Goal: Task Accomplishment & Management: Manage account settings

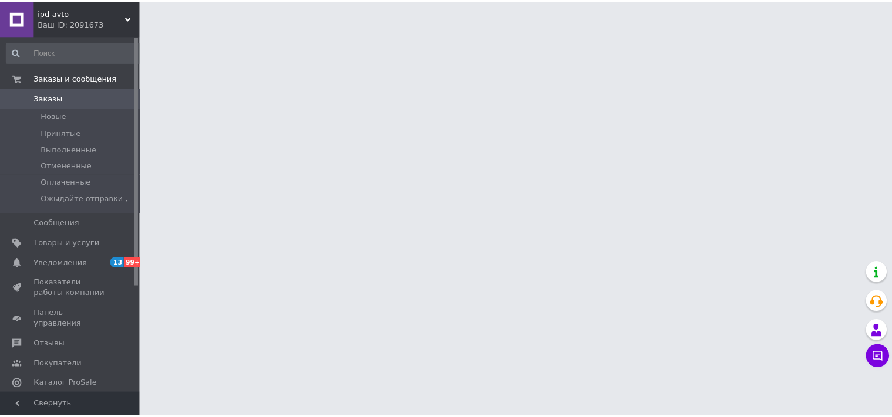
scroll to position [54, 0]
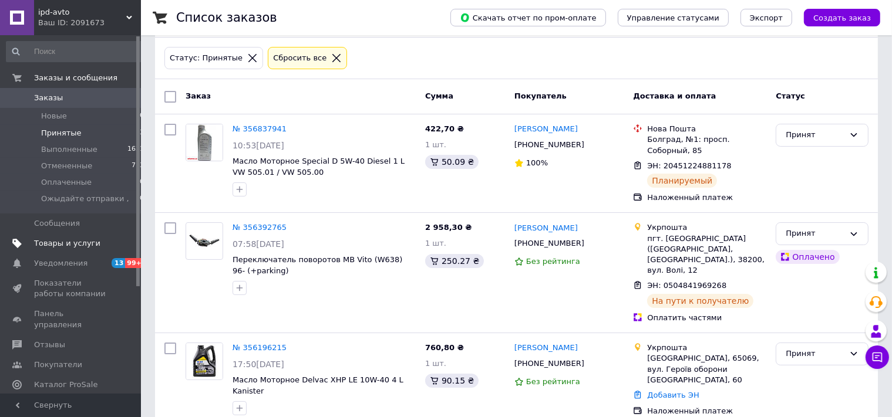
click at [66, 240] on span "Товары и услуги" at bounding box center [67, 243] width 66 height 11
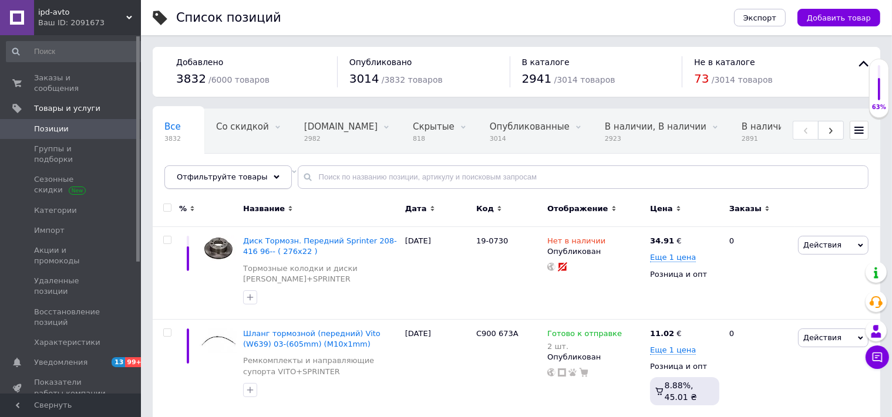
click at [274, 175] on icon at bounding box center [277, 177] width 6 height 6
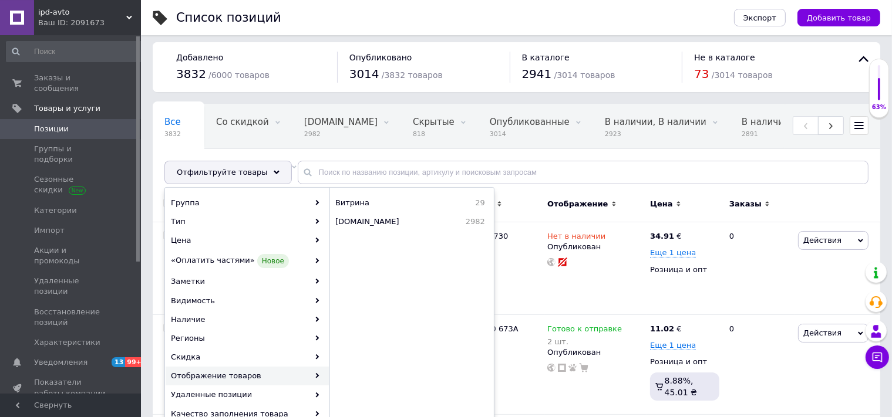
scroll to position [124, 0]
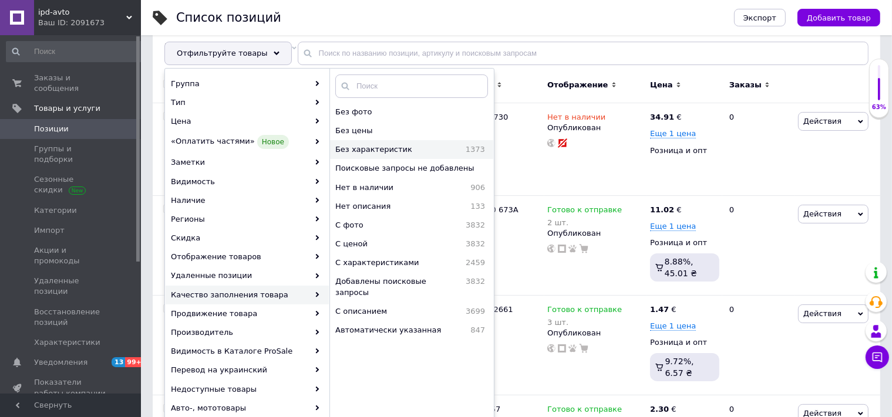
click at [390, 150] on span "Без характеристик" at bounding box center [391, 149] width 113 height 11
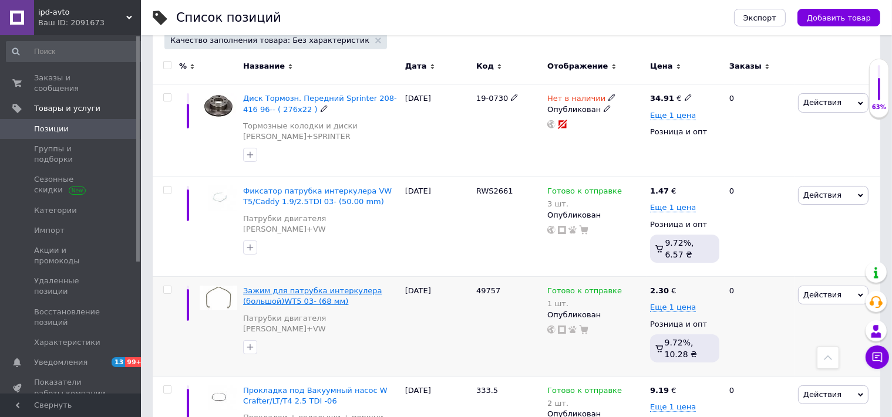
scroll to position [124, 0]
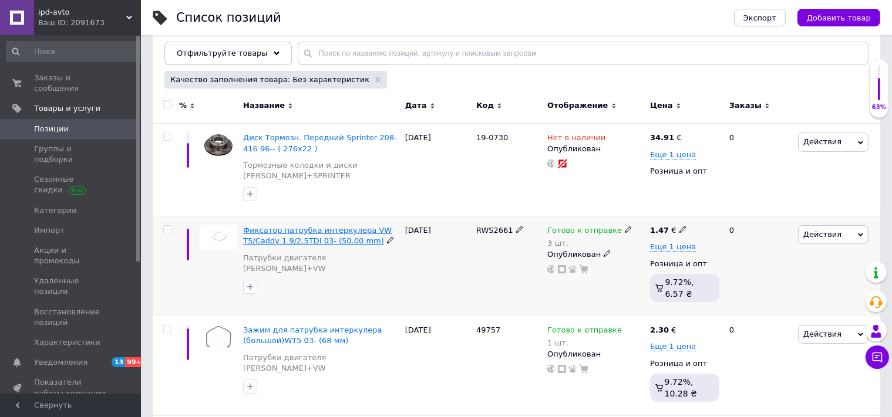
click at [309, 233] on span "Фиксатор патрубка интеркулера VW T5/Caddy 1.9/2.5TDI 03- (50.00 mm)" at bounding box center [317, 235] width 149 height 19
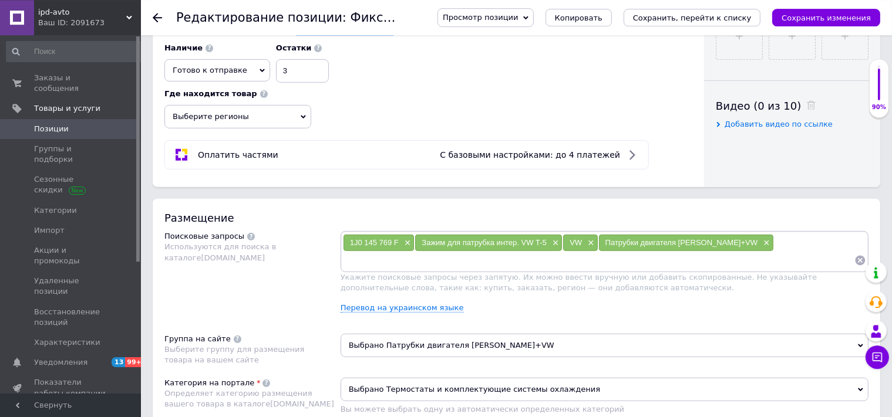
scroll to position [496, 0]
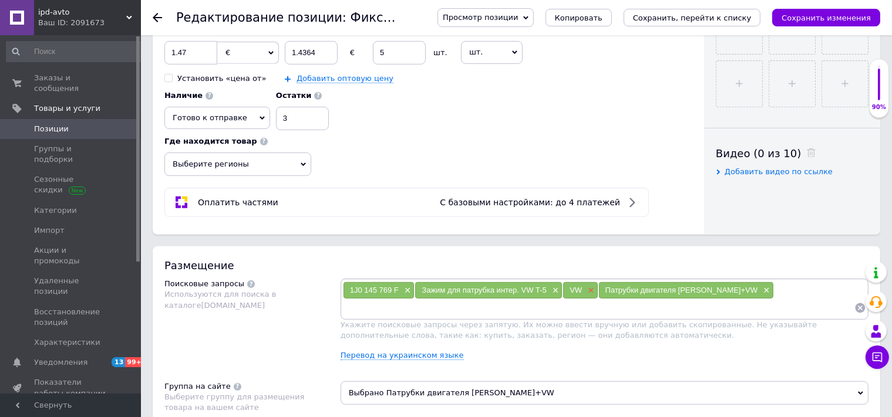
click at [591, 286] on span "×" at bounding box center [589, 291] width 9 height 10
click at [551, 286] on span "×" at bounding box center [554, 291] width 9 height 10
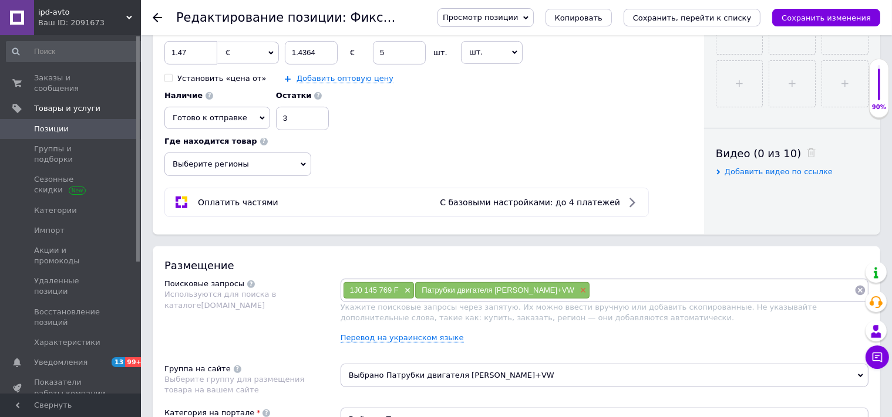
click at [577, 286] on span "×" at bounding box center [581, 291] width 9 height 10
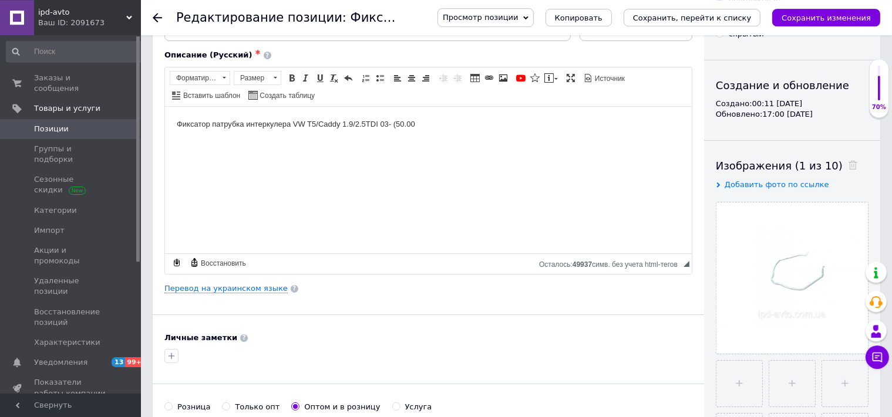
scroll to position [0, 0]
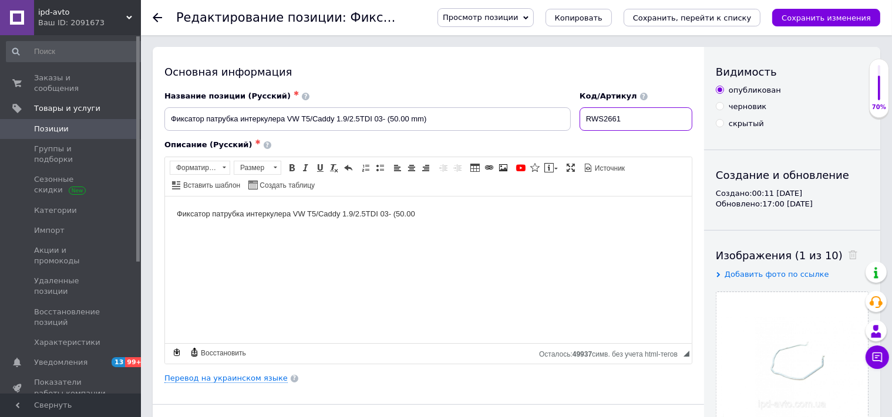
drag, startPoint x: 638, startPoint y: 119, endPoint x: 598, endPoint y: 122, distance: 40.6
click at [598, 122] on input "RWS2661" at bounding box center [636, 118] width 113 height 23
drag, startPoint x: 635, startPoint y: 120, endPoint x: 595, endPoint y: 123, distance: 40.0
click at [595, 123] on input "RWS2661" at bounding box center [636, 118] width 113 height 23
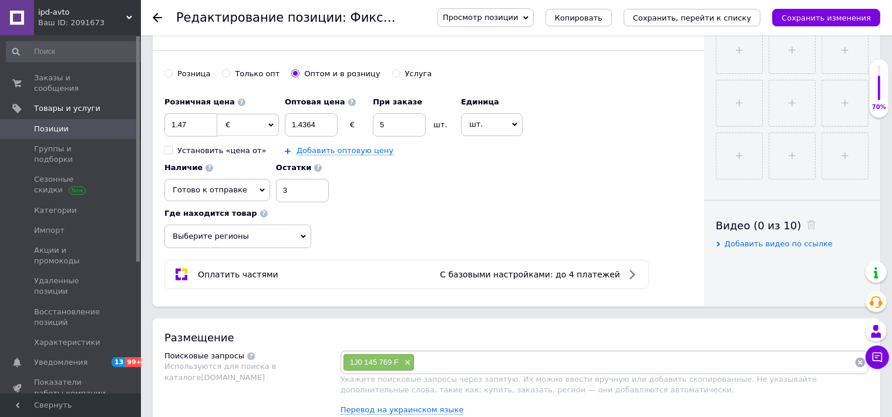
scroll to position [496, 0]
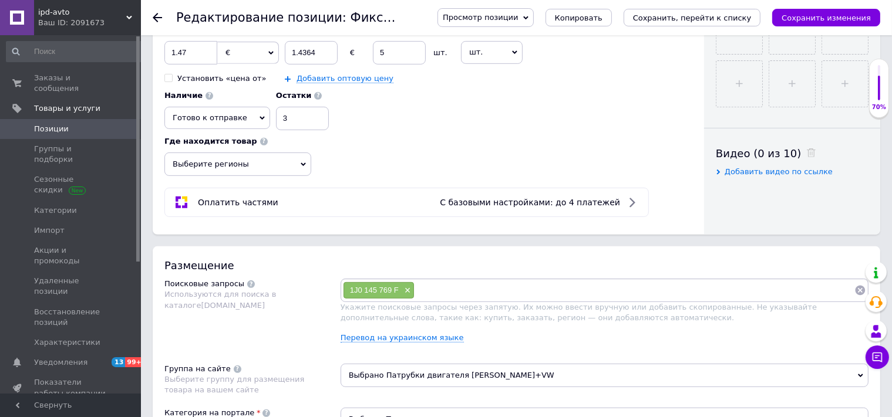
click at [426, 282] on input at bounding box center [635, 291] width 440 height 18
paste input "Фиксатор патрубка интеркулера"
type input "Фиксатор патрубка интеркулер"
paste input "Фиксатор патрубка интеркулера"
type input "Фиксатор патрубка"
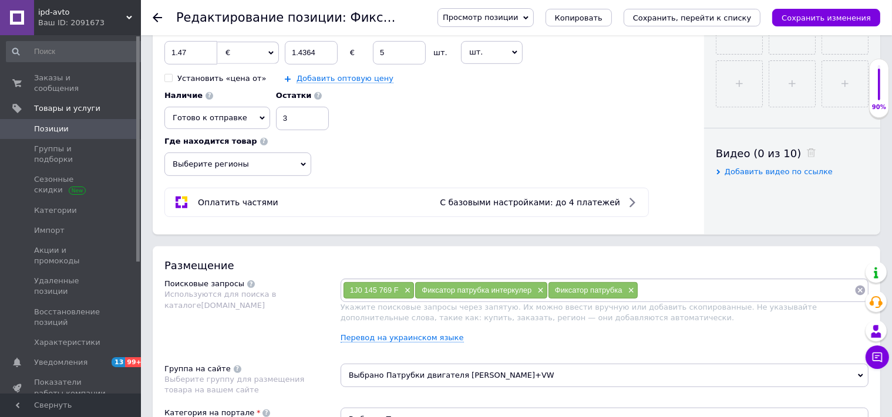
paste input "Фиксатор патрубка интеркулера"
type input "Фиксатор"
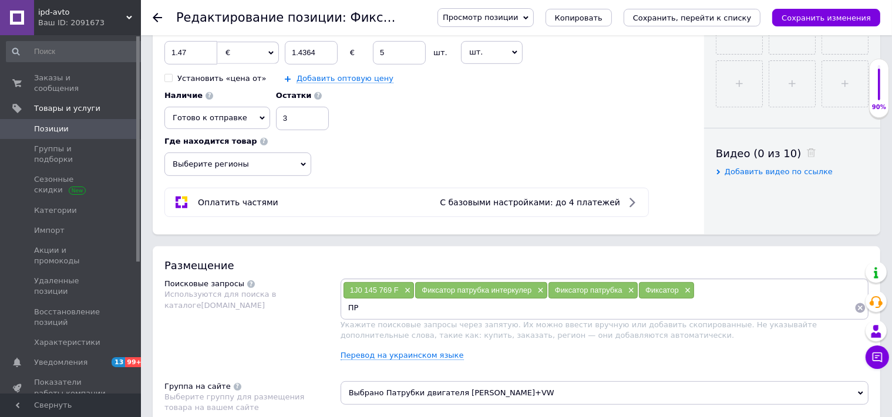
type input "П"
type input "пружинка"
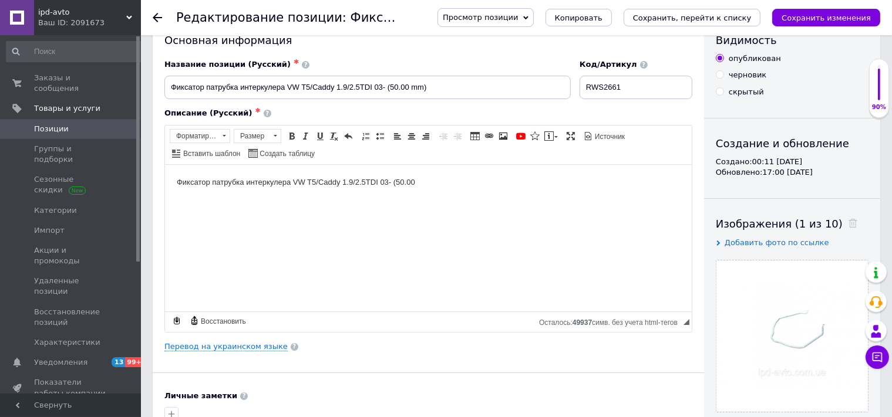
scroll to position [0, 0]
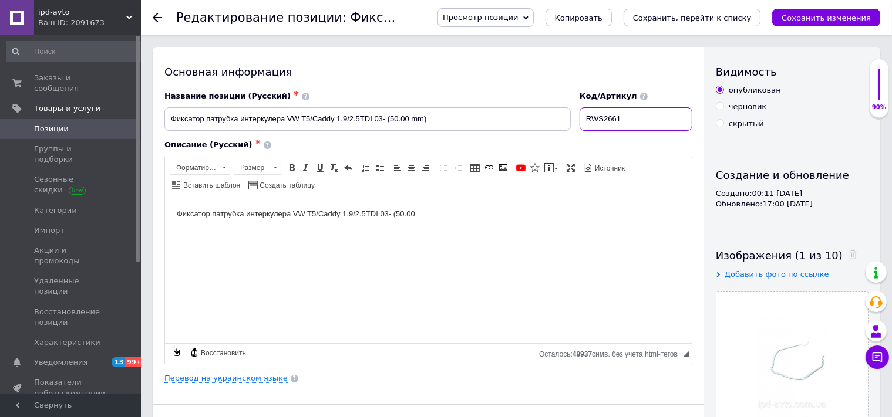
drag, startPoint x: 632, startPoint y: 117, endPoint x: 594, endPoint y: 121, distance: 38.4
click at [594, 121] on input "RWS2661" at bounding box center [636, 118] width 113 height 23
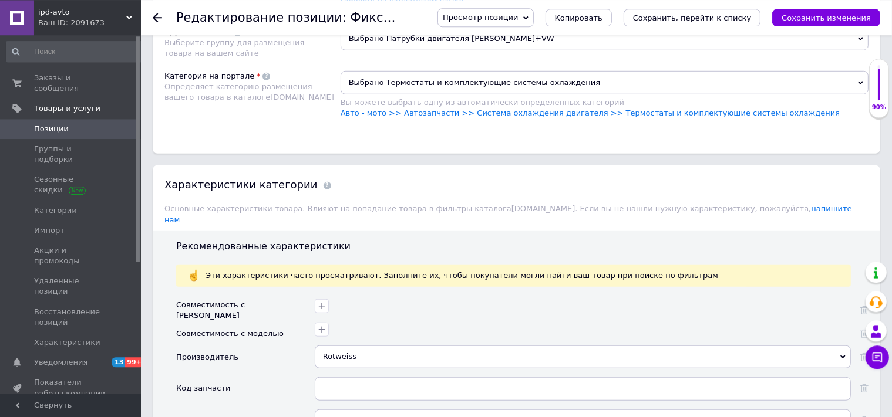
scroll to position [868, 0]
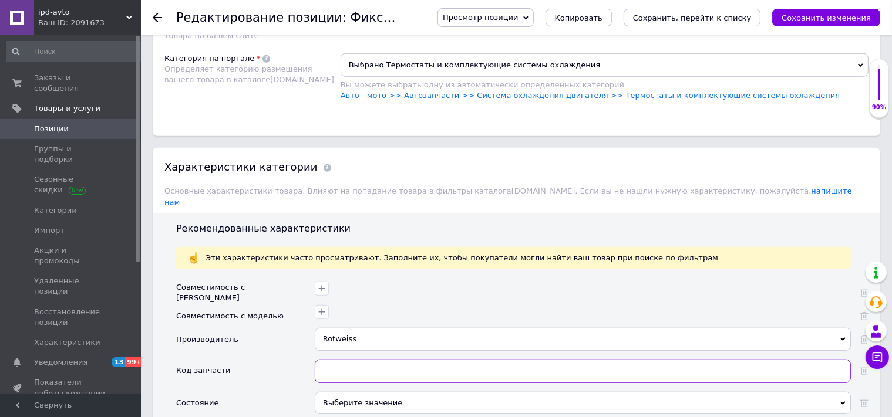
click at [331, 360] on input "text" at bounding box center [583, 371] width 536 height 23
paste input "RWS2661"
type input "RWS2661"
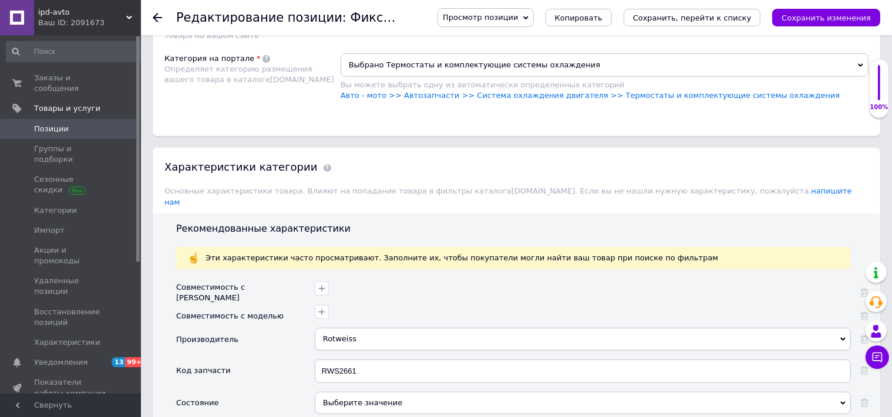
click at [842, 392] on div "Выберите значение" at bounding box center [583, 403] width 536 height 22
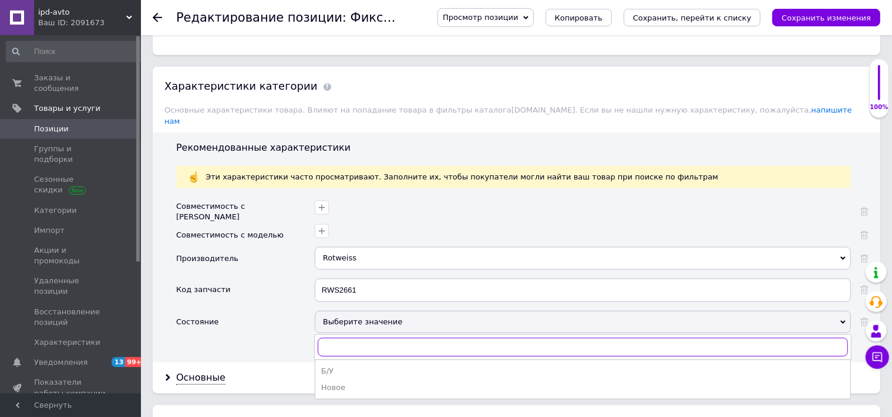
scroll to position [992, 0]
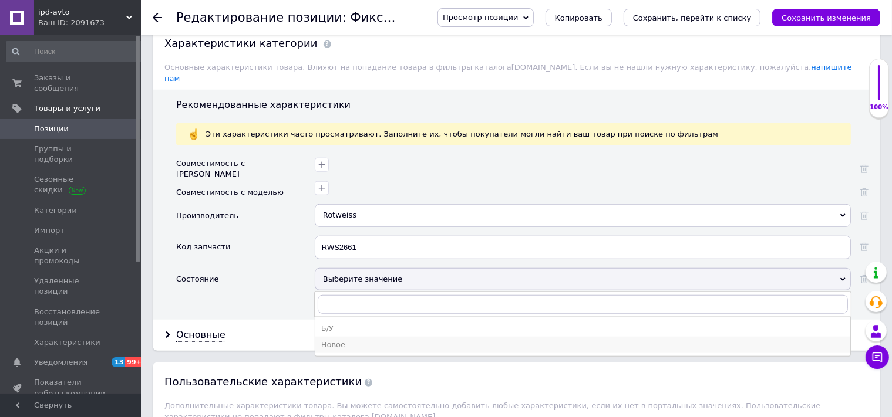
click at [329, 340] on div "Новое" at bounding box center [582, 345] width 523 height 11
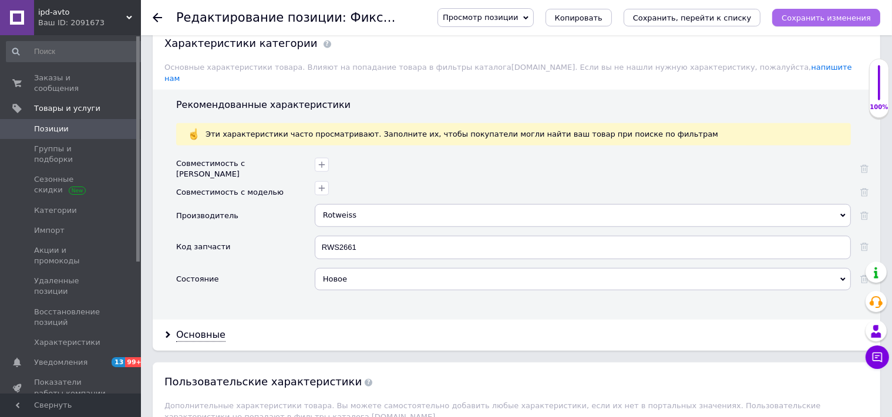
click at [814, 21] on icon "Сохранить изменения" at bounding box center [826, 18] width 89 height 9
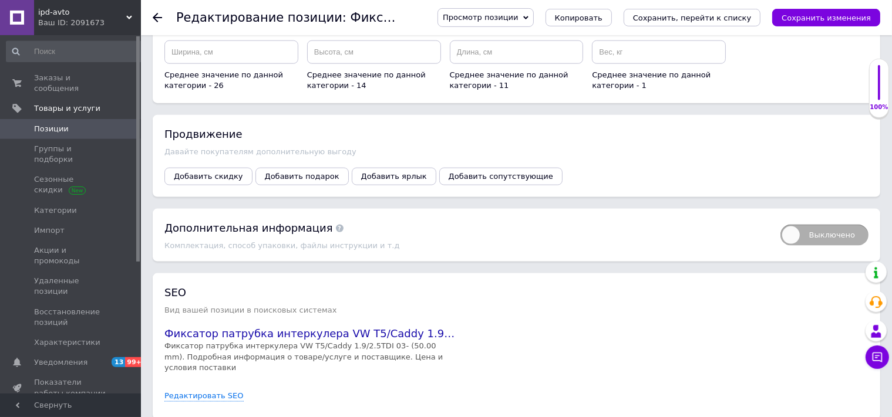
scroll to position [1498, 0]
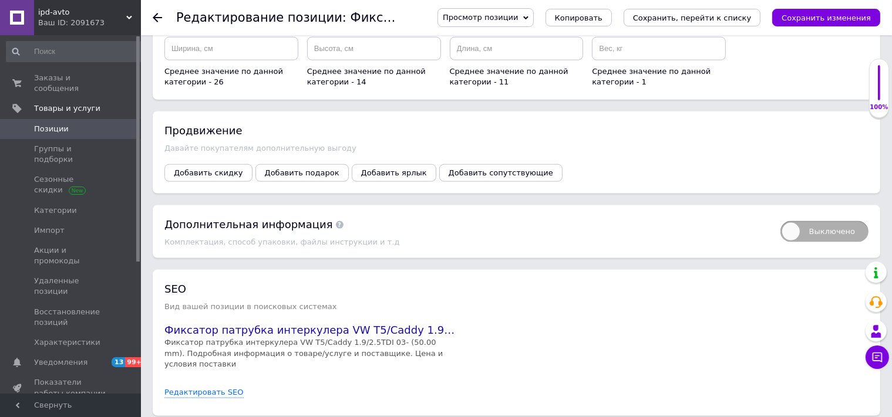
click at [843, 21] on icon "Сохранить изменения" at bounding box center [826, 18] width 89 height 9
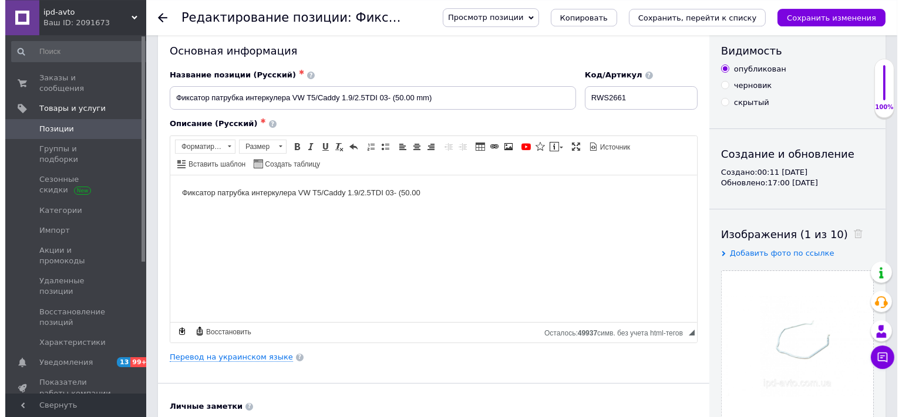
scroll to position [0, 0]
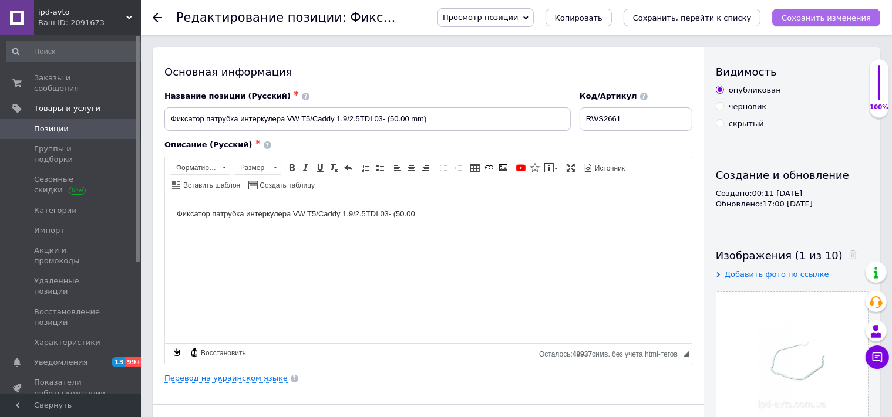
click at [809, 9] on button "Сохранить изменения" at bounding box center [826, 18] width 108 height 18
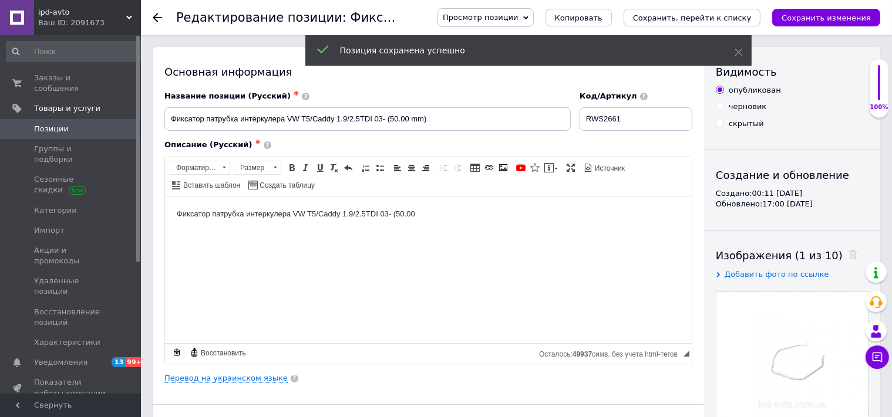
click at [156, 16] on icon at bounding box center [157, 17] width 9 height 9
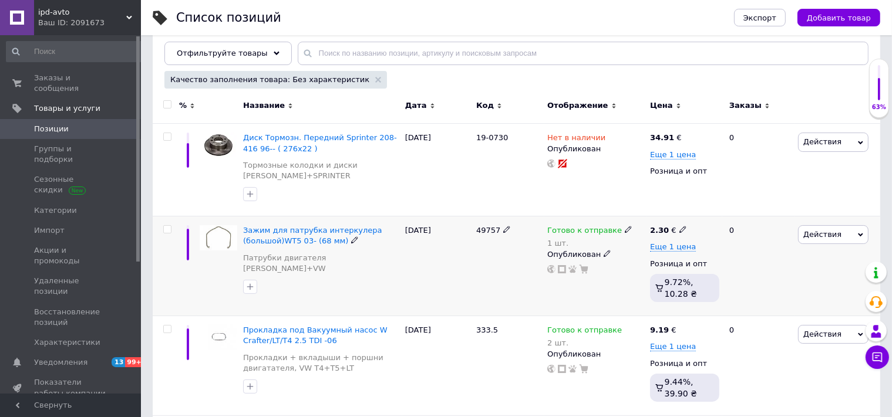
scroll to position [248, 0]
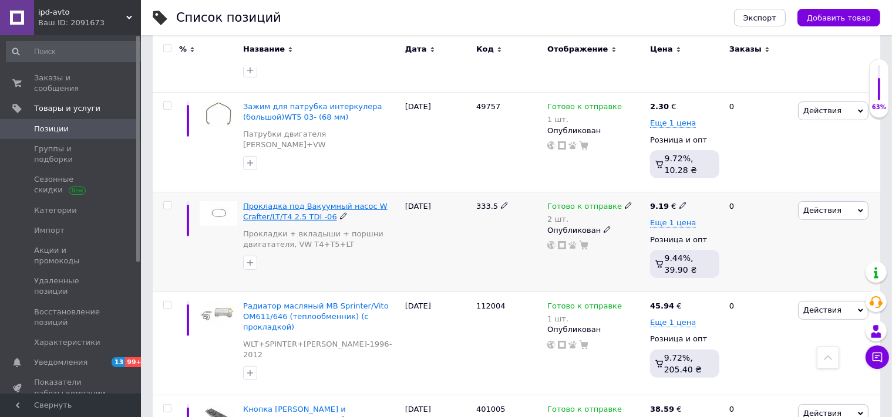
click at [332, 207] on span "Прокладка под Вакуумный насос W Crafter/LT/T4 2.5 TDI -06" at bounding box center [315, 211] width 144 height 19
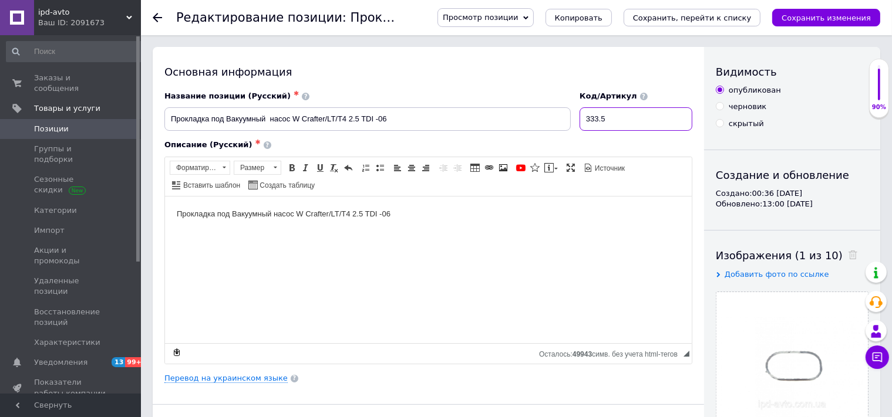
drag, startPoint x: 619, startPoint y: 119, endPoint x: 594, endPoint y: 122, distance: 24.9
click at [594, 122] on input "333.5" at bounding box center [636, 118] width 113 height 23
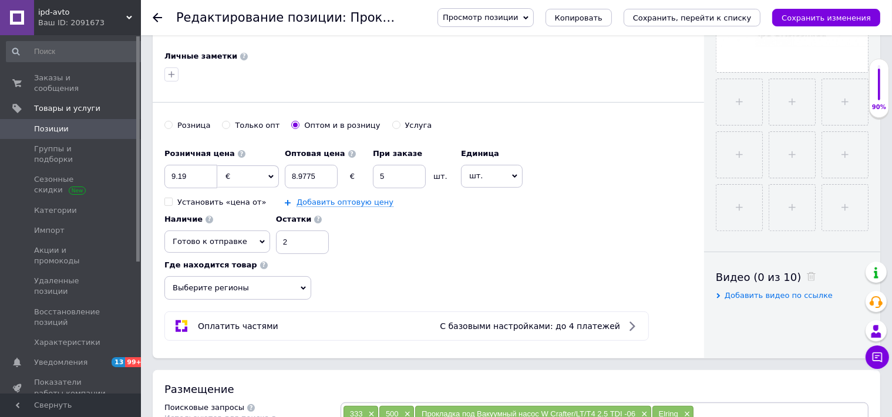
scroll to position [496, 0]
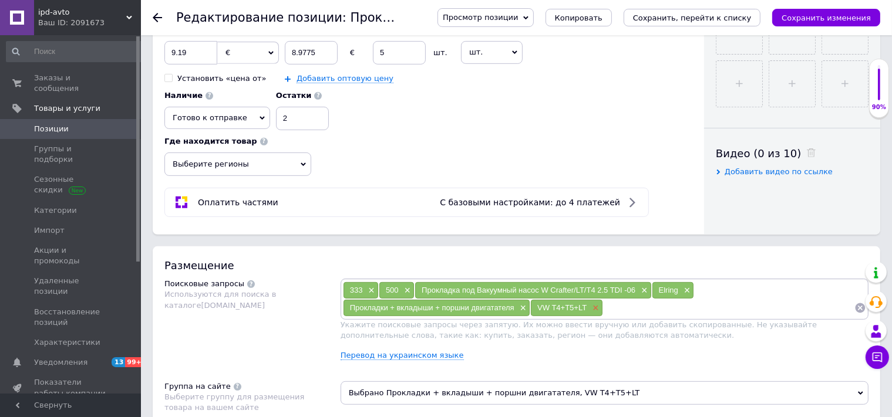
click at [595, 304] on span "×" at bounding box center [594, 309] width 9 height 10
click at [526, 300] on div "Прокладки + вкладыши + поршни двигатателя ×" at bounding box center [436, 308] width 186 height 16
click at [522, 304] on span "×" at bounding box center [521, 309] width 9 height 10
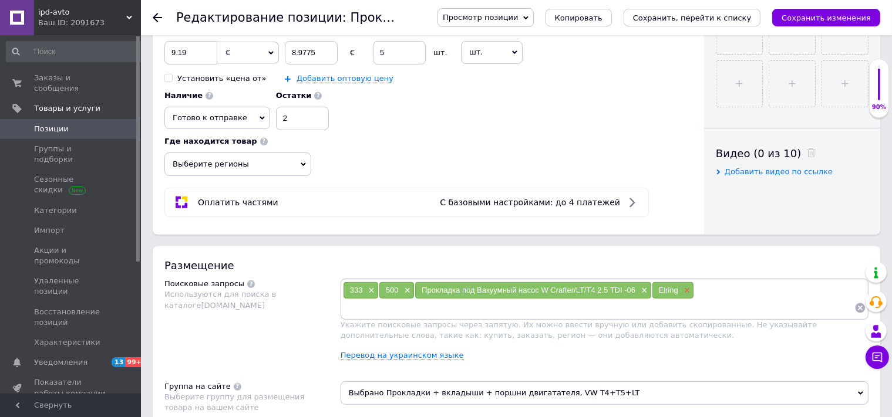
click at [685, 286] on span "×" at bounding box center [685, 291] width 9 height 10
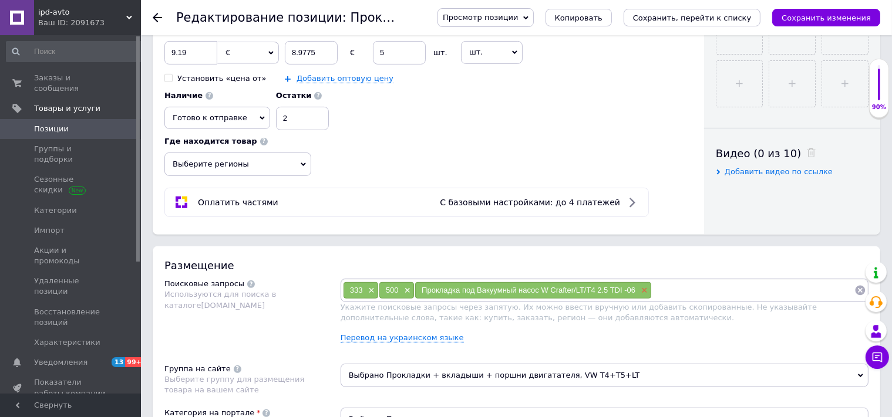
click at [644, 286] on span "×" at bounding box center [642, 291] width 9 height 10
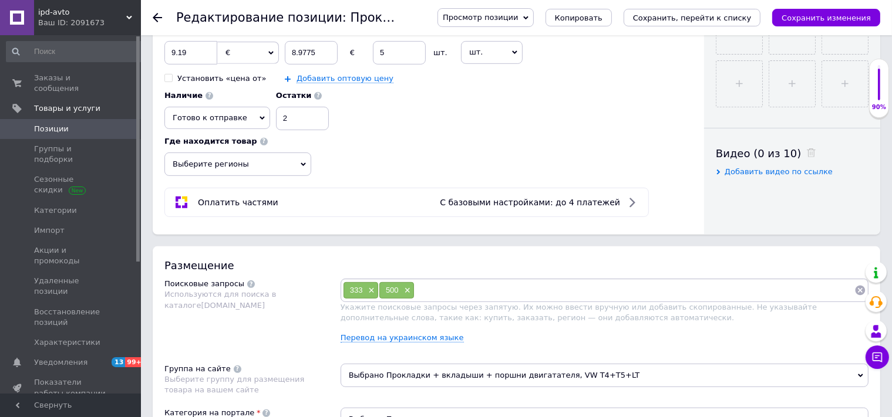
click at [412, 282] on div "500 ×" at bounding box center [396, 290] width 35 height 16
click at [407, 286] on span "×" at bounding box center [406, 291] width 9 height 10
click at [370, 286] on span "×" at bounding box center [369, 291] width 9 height 10
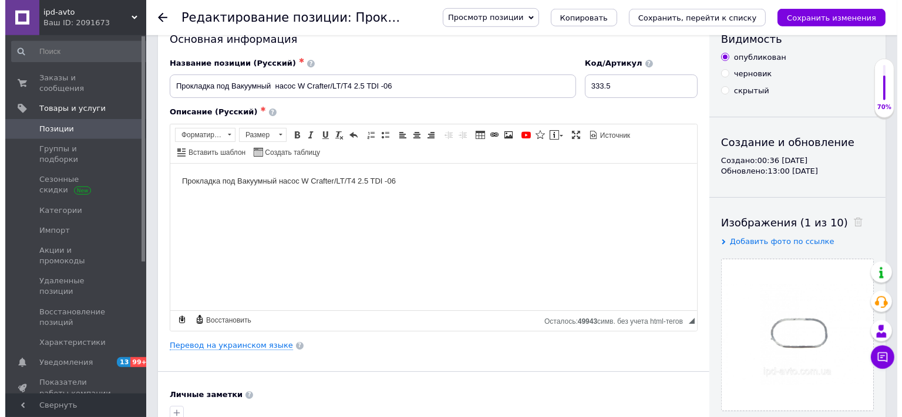
scroll to position [0, 0]
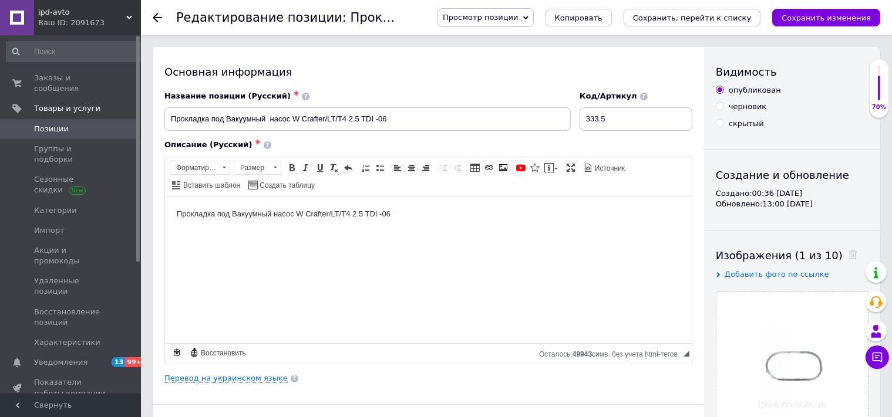
click at [156, 17] on icon at bounding box center [157, 17] width 9 height 9
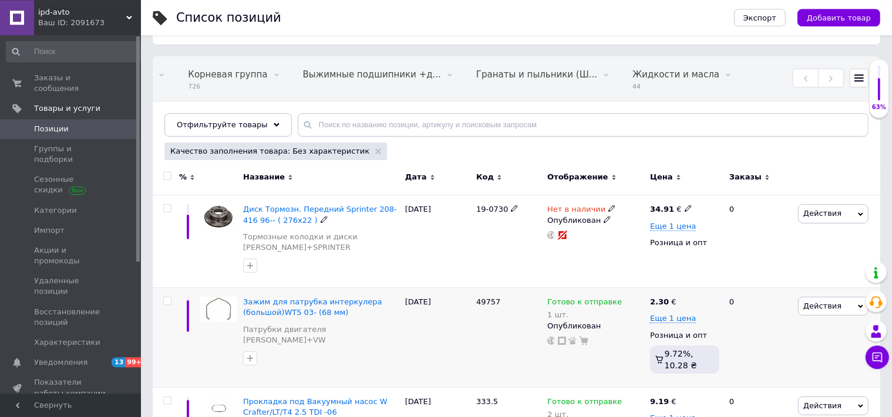
scroll to position [124, 0]
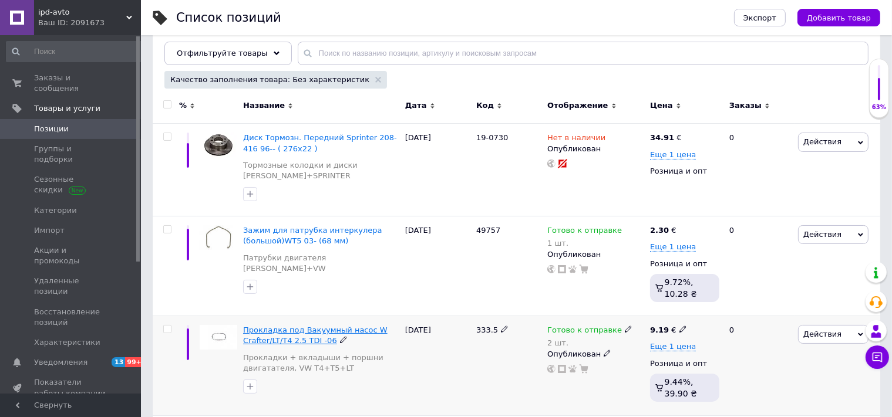
click at [315, 334] on span "Прокладка под Вакуумный насос W Crafter/LT/T4 2.5 TDI -06" at bounding box center [315, 335] width 144 height 19
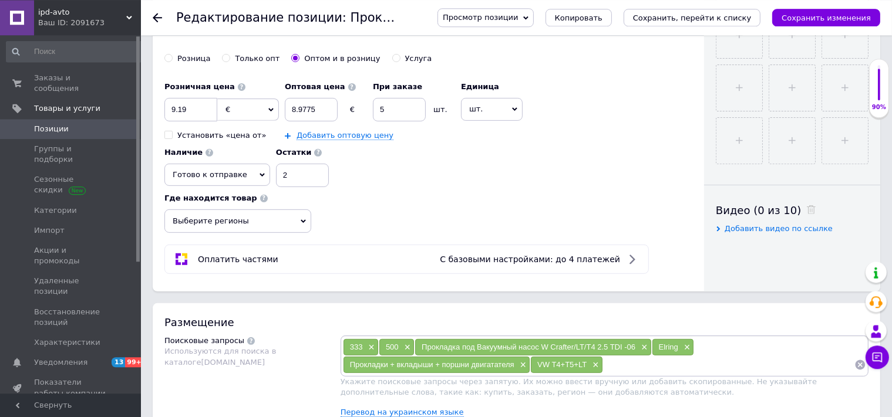
scroll to position [496, 0]
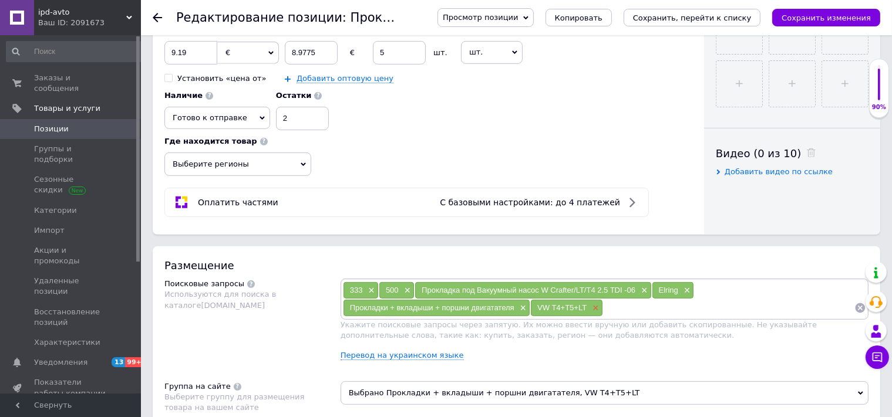
click at [594, 304] on span "×" at bounding box center [594, 309] width 9 height 10
click at [519, 304] on span "×" at bounding box center [521, 309] width 9 height 10
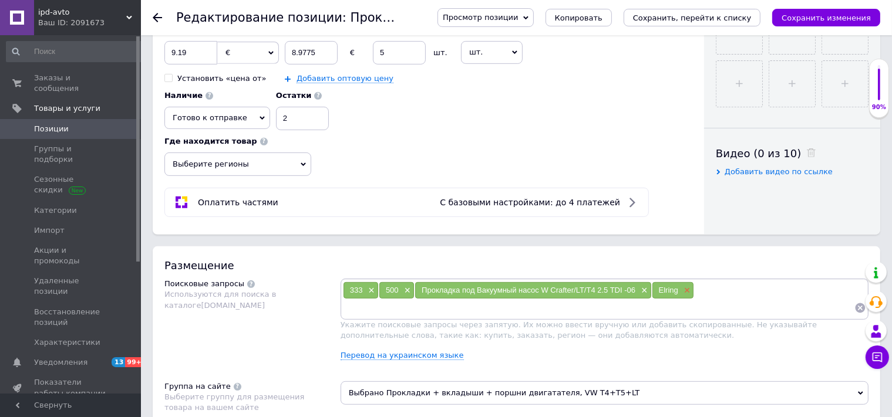
click at [687, 286] on span "×" at bounding box center [685, 291] width 9 height 10
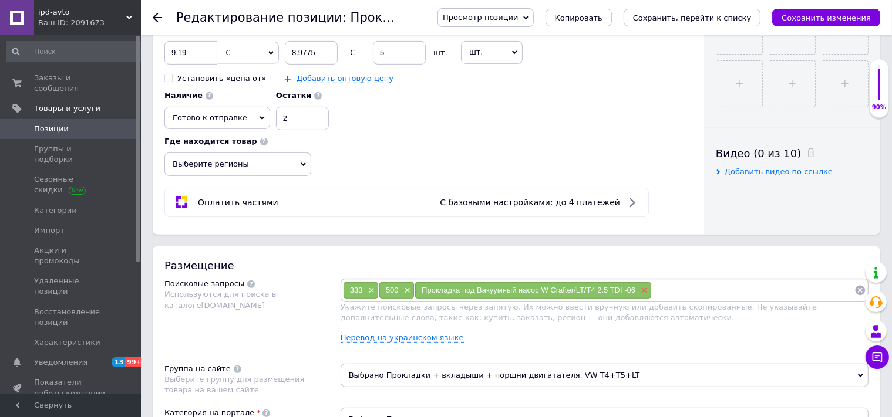
click at [642, 286] on span "×" at bounding box center [642, 291] width 9 height 10
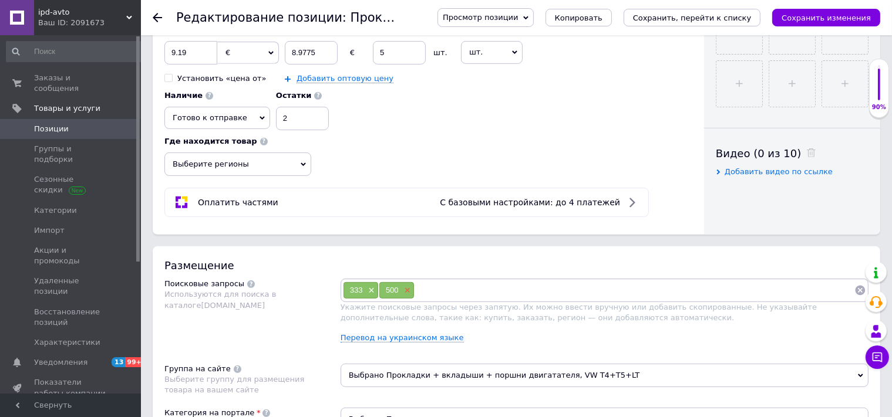
click at [408, 286] on span "×" at bounding box center [406, 291] width 9 height 10
click at [370, 286] on span "×" at bounding box center [369, 291] width 9 height 10
paste input "333.500"
type input "333.500"
click at [400, 282] on input at bounding box center [623, 291] width 461 height 18
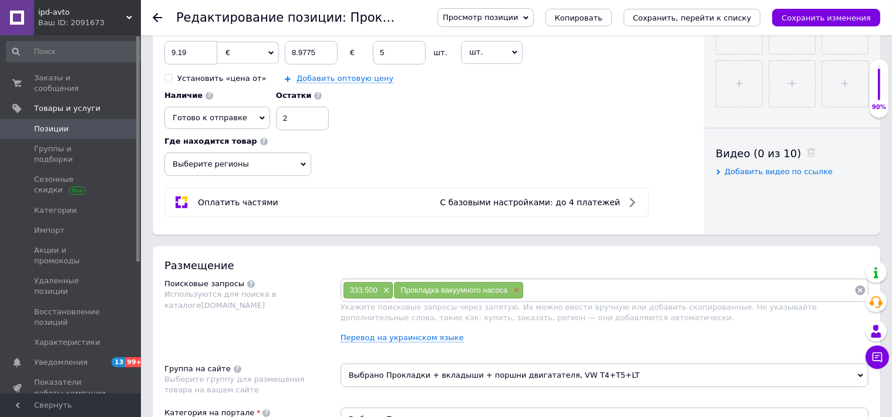
click at [518, 286] on span "×" at bounding box center [514, 291] width 9 height 10
click at [513, 286] on span "×" at bounding box center [514, 291] width 9 height 10
paste input "Прокладка вакуумного насос"
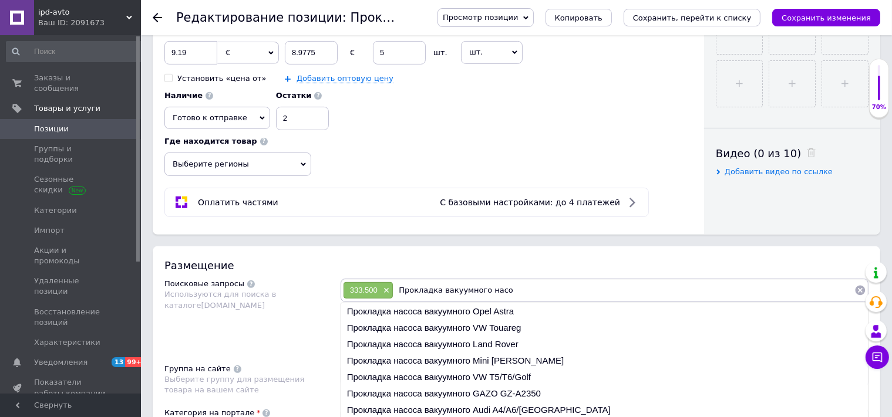
type input "Прокладка вакуумного насос"
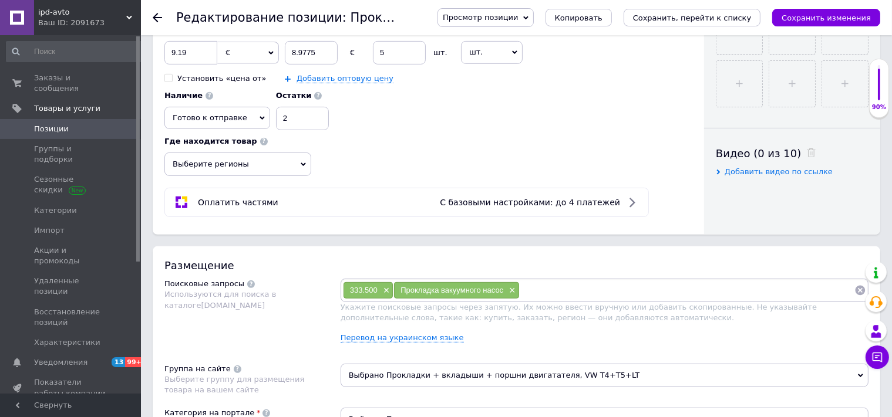
paste input "Прокладка вакуумного насос"
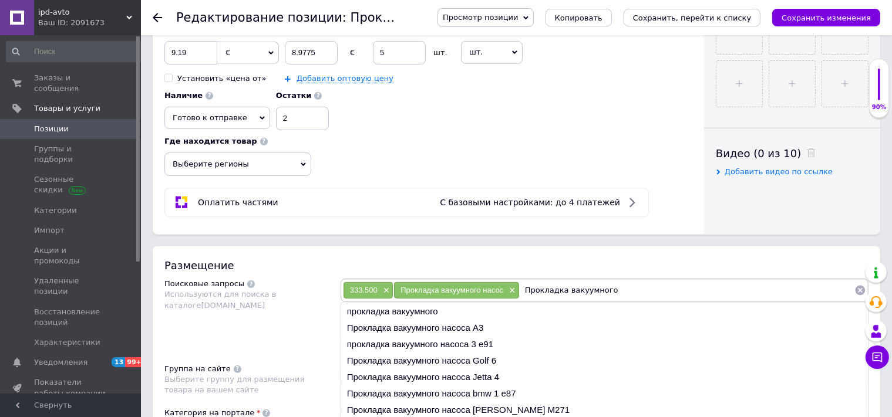
type input "Прокладка вакуумного"
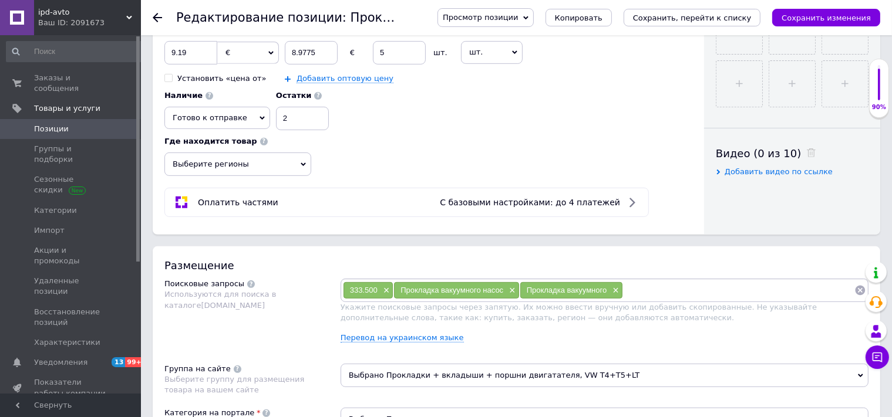
paste input "075 145 117 C"
type input "075 145 117 C"
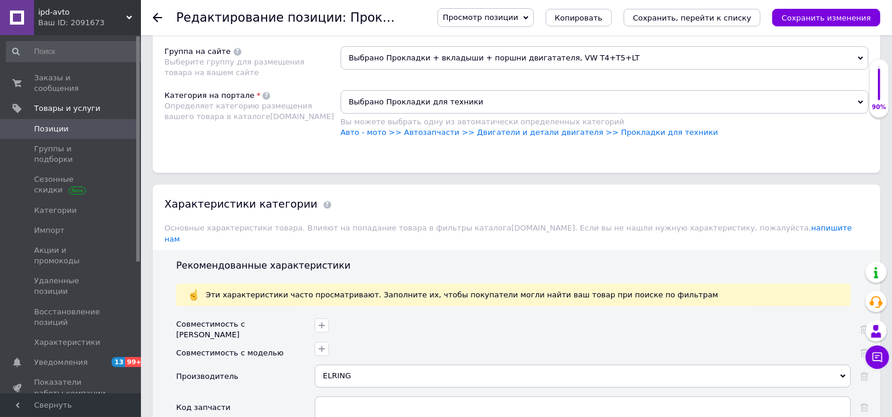
scroll to position [868, 0]
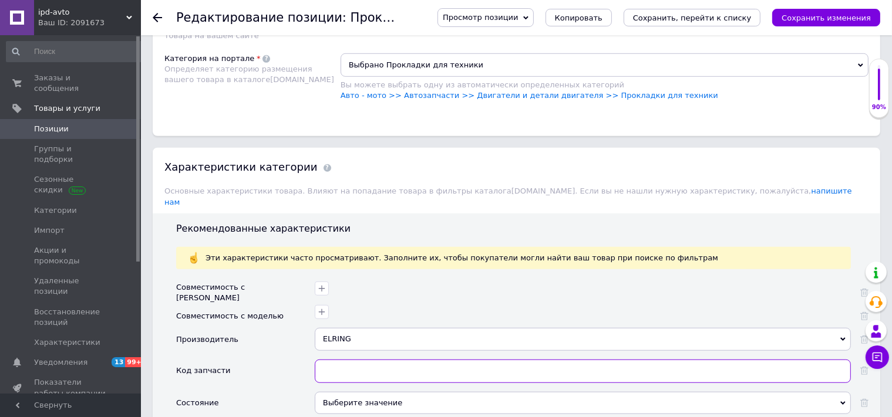
click at [333, 360] on input "text" at bounding box center [583, 371] width 536 height 23
paste input "333.500"
type input "333.500"
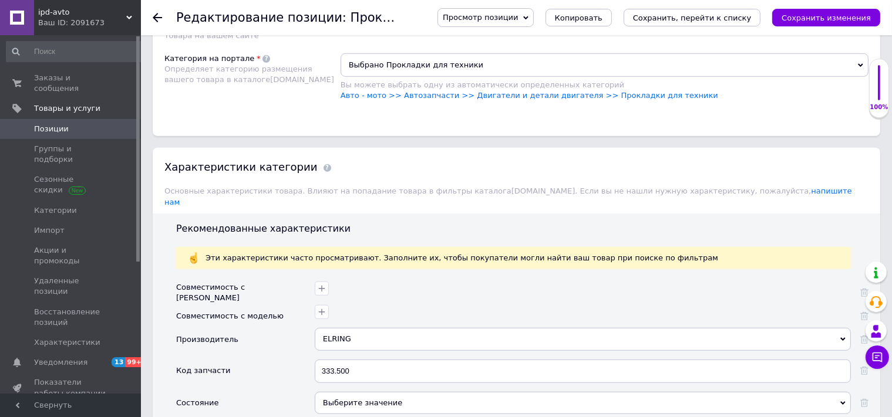
click at [844, 402] on use at bounding box center [842, 404] width 5 height 4
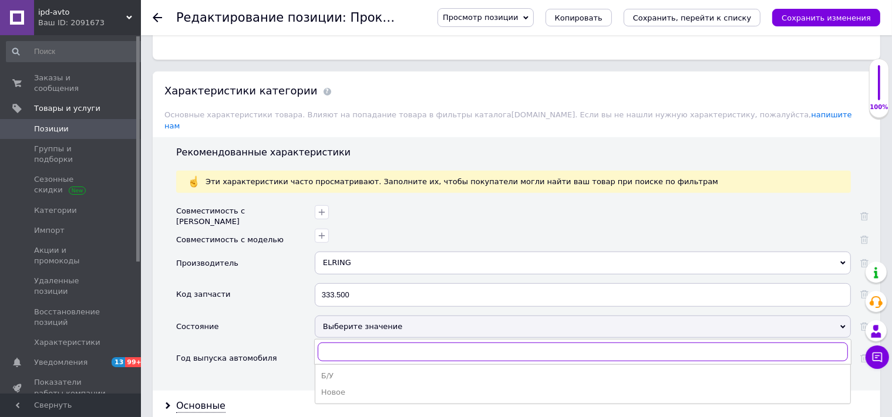
scroll to position [992, 0]
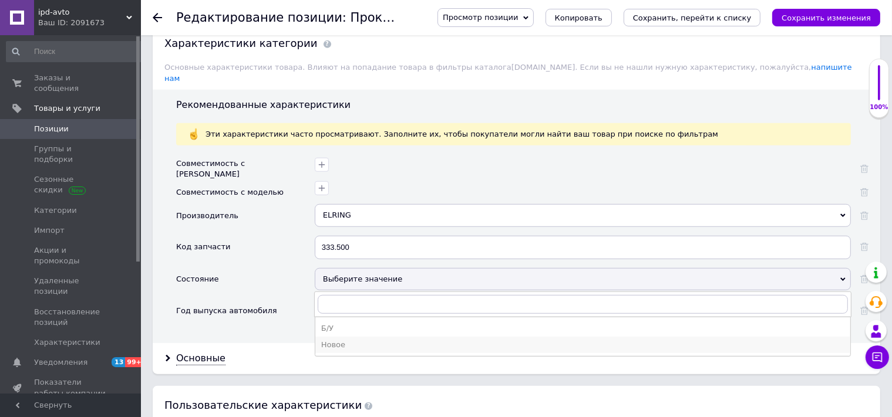
click at [329, 340] on div "Новое" at bounding box center [582, 345] width 523 height 11
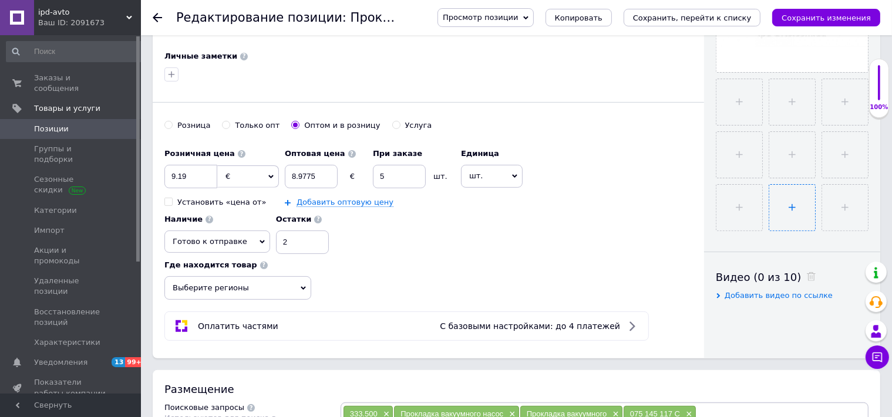
scroll to position [124, 0]
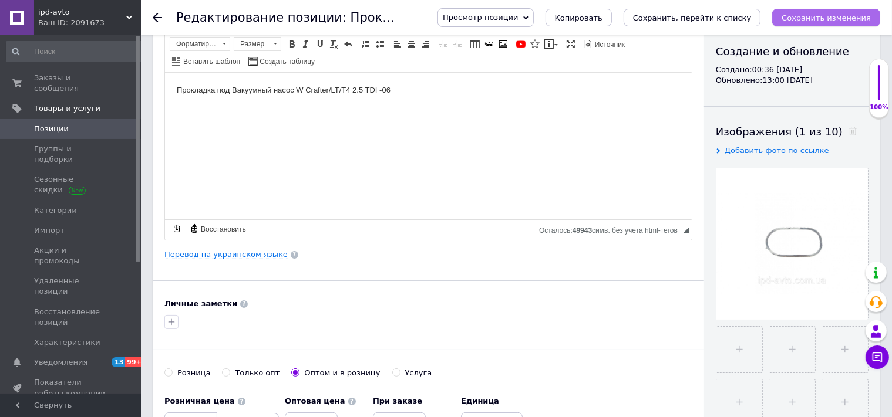
click at [836, 22] on icon "Сохранить изменения" at bounding box center [826, 18] width 89 height 9
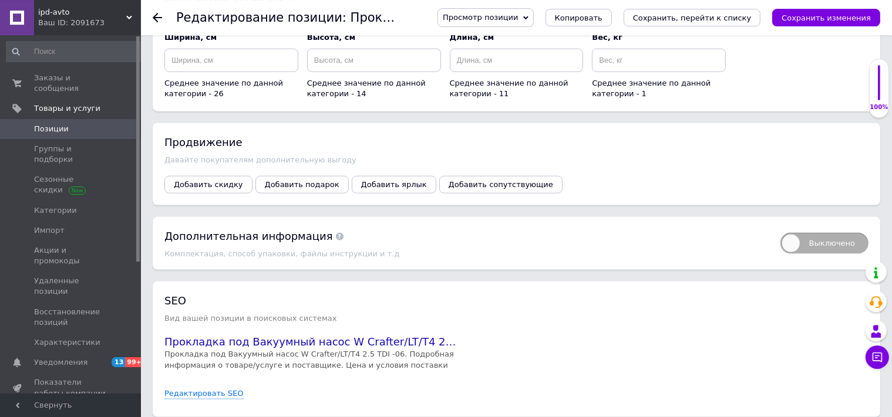
scroll to position [1522, 0]
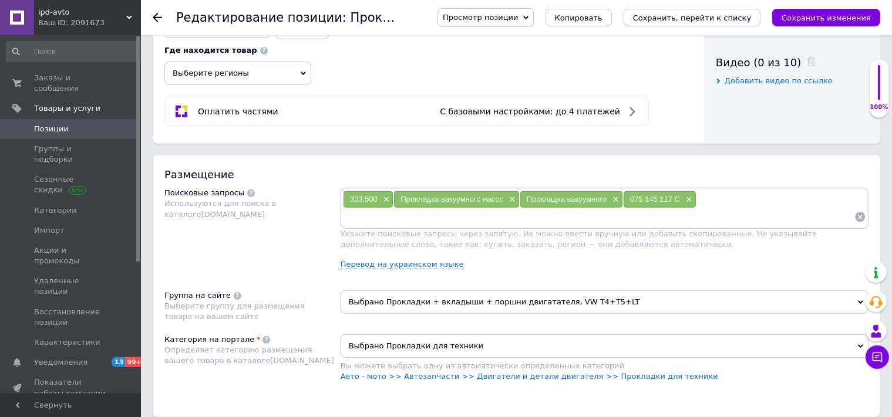
scroll to position [530, 0]
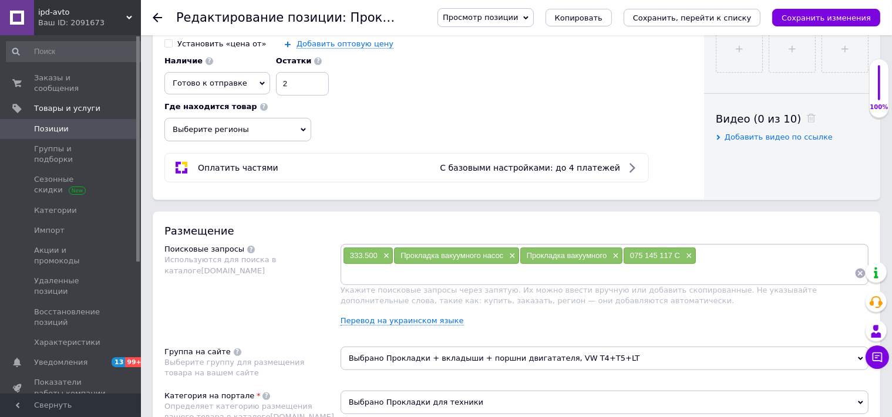
click at [364, 265] on input at bounding box center [598, 274] width 511 height 18
paste input "Прокладка"
type input "Прокладка"
click at [852, 18] on icon "Сохранить изменения" at bounding box center [826, 18] width 89 height 9
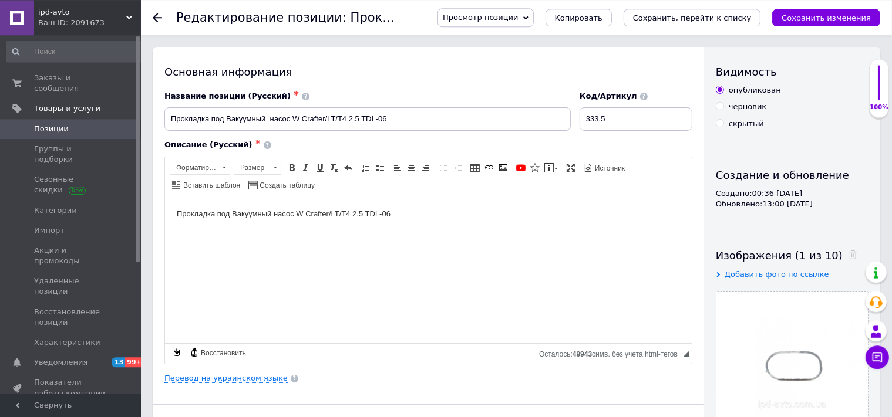
scroll to position [0, 0]
click at [620, 120] on input "333.5" at bounding box center [636, 118] width 113 height 23
type input "333.500"
click at [840, 20] on icon "Сохранить изменения" at bounding box center [826, 18] width 89 height 9
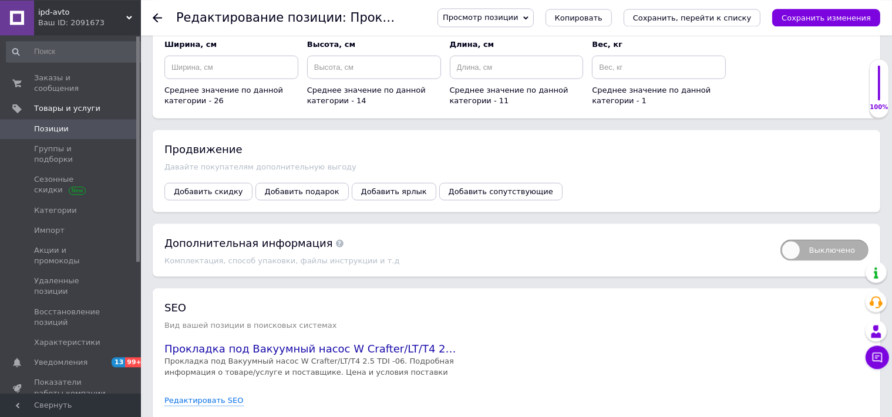
scroll to position [1522, 0]
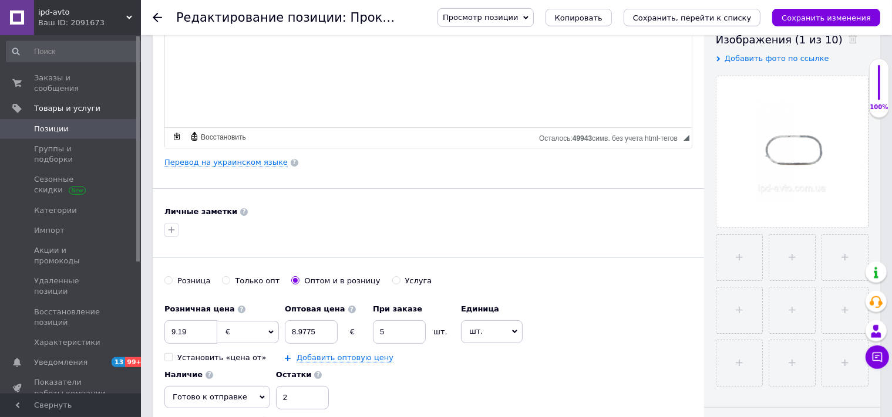
scroll to position [202, 0]
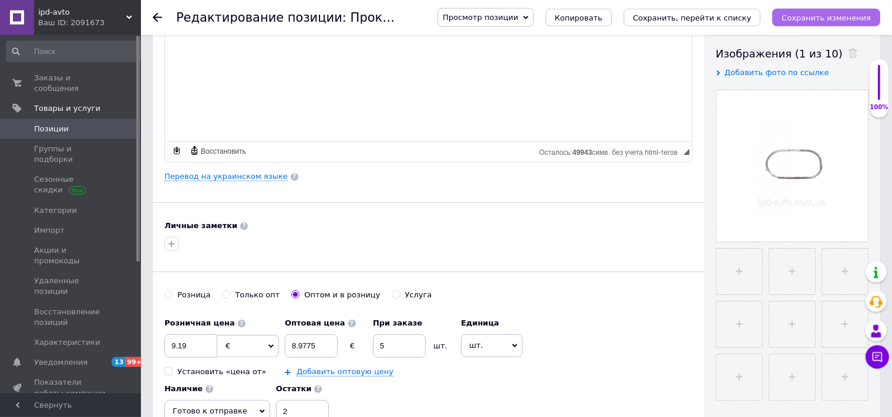
click at [844, 18] on icon "Сохранить изменения" at bounding box center [826, 18] width 89 height 9
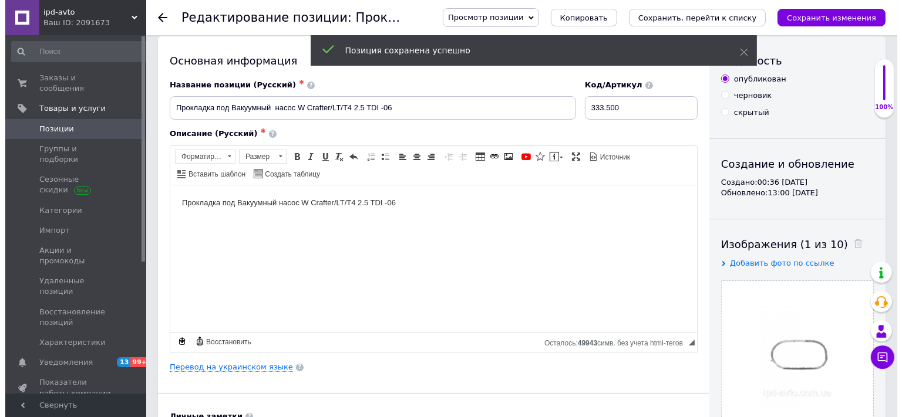
scroll to position [0, 0]
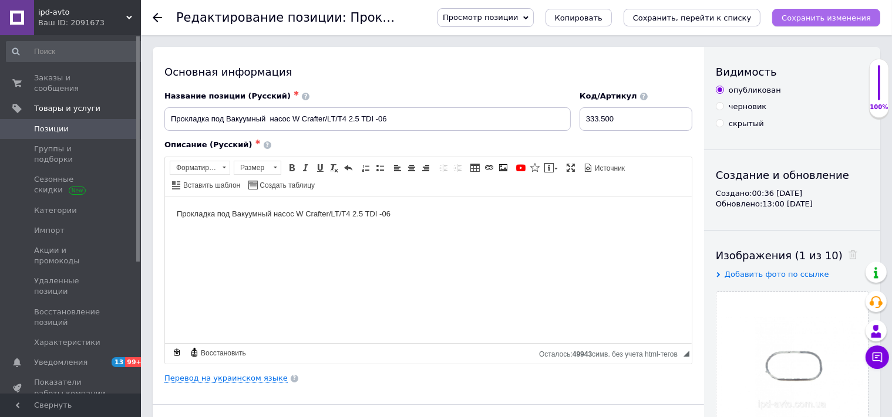
click at [837, 15] on icon "Сохранить изменения" at bounding box center [826, 18] width 89 height 9
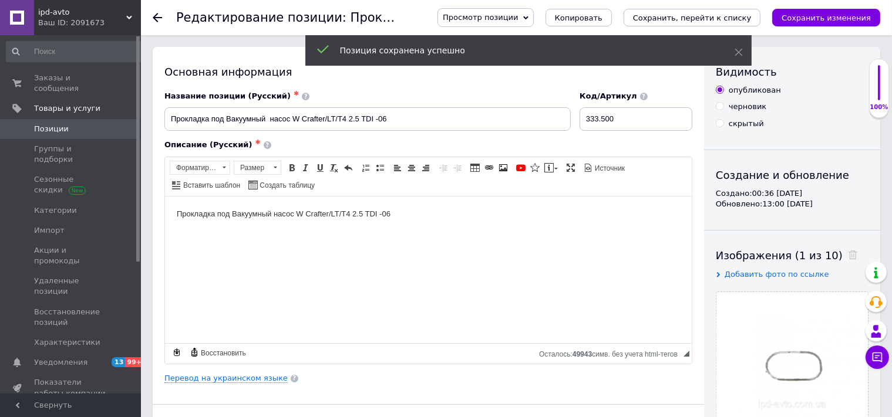
click at [156, 15] on use at bounding box center [157, 17] width 9 height 9
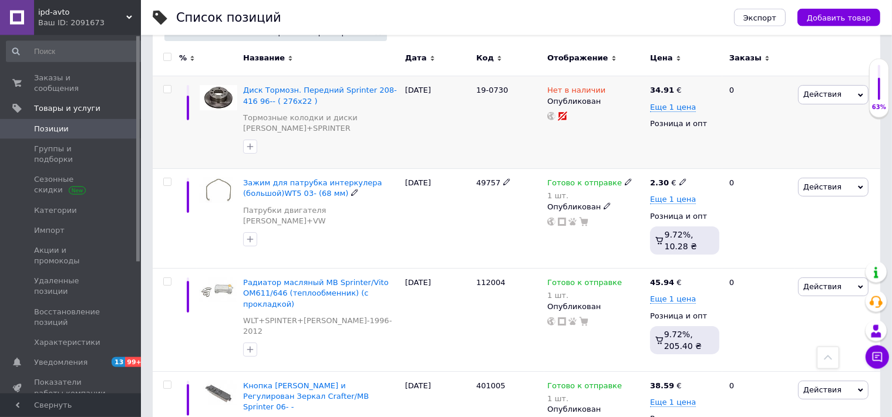
scroll to position [124, 0]
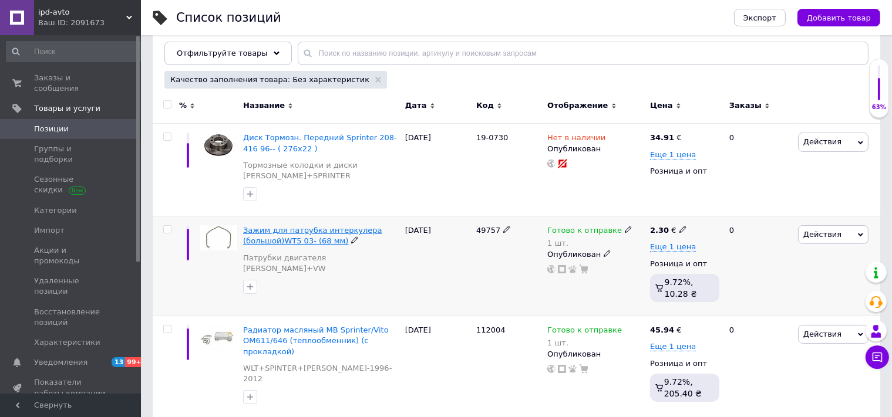
click at [320, 235] on span "Зажим для патрубка интеркулера (большой)WT5 03- (68 мм)" at bounding box center [312, 235] width 139 height 19
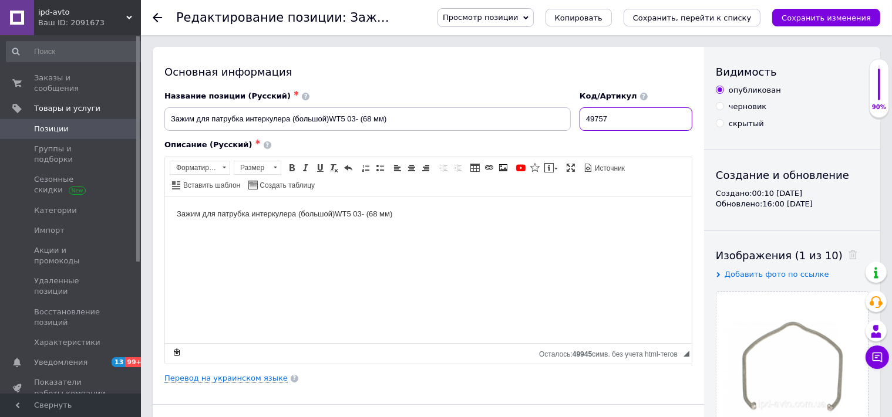
drag, startPoint x: 625, startPoint y: 117, endPoint x: 595, endPoint y: 121, distance: 30.2
click at [595, 121] on input "49757" at bounding box center [636, 118] width 113 height 23
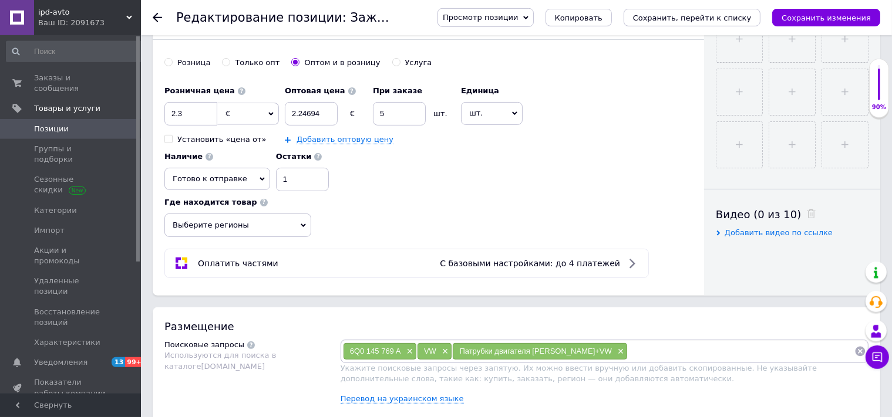
scroll to position [496, 0]
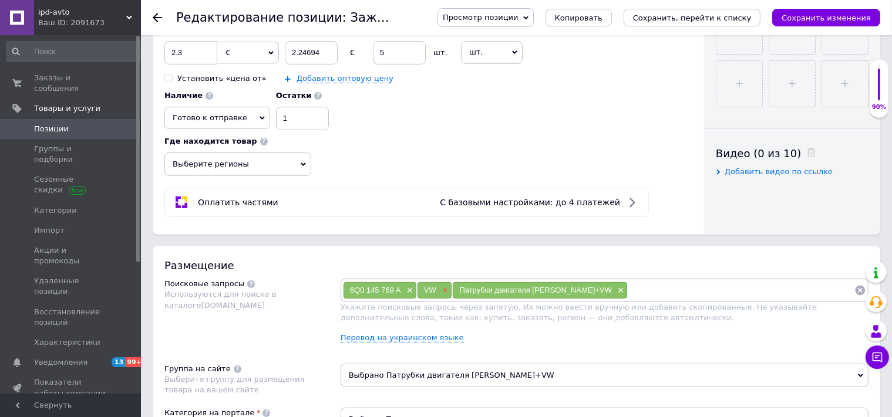
click at [447, 286] on span "×" at bounding box center [443, 291] width 9 height 10
click at [579, 286] on span "×" at bounding box center [583, 291] width 9 height 10
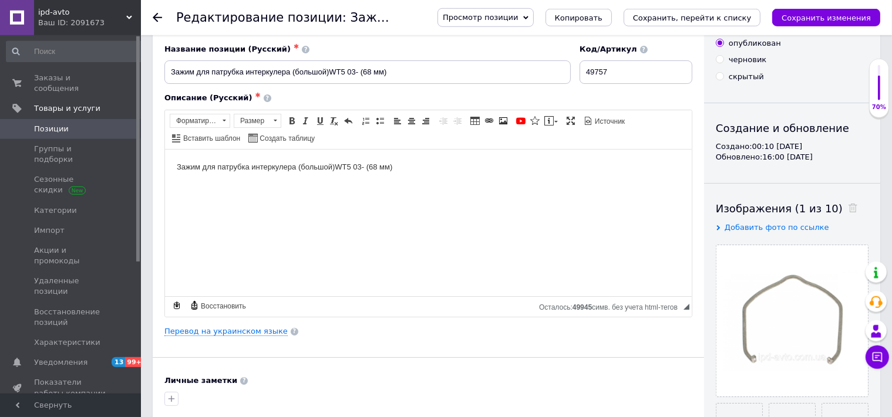
scroll to position [0, 0]
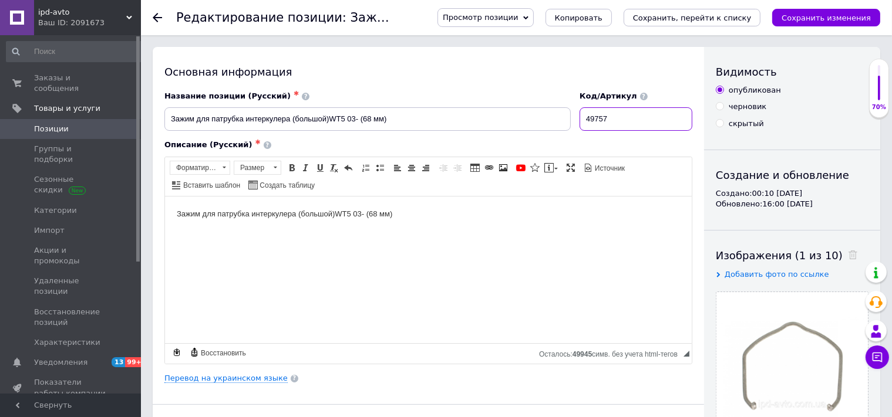
drag, startPoint x: 619, startPoint y: 119, endPoint x: 596, endPoint y: 118, distance: 22.9
click at [596, 118] on input "49757" at bounding box center [636, 118] width 113 height 23
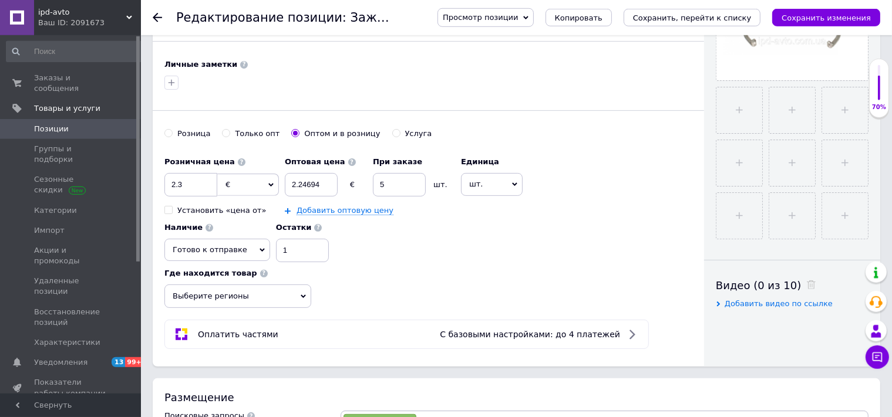
scroll to position [496, 0]
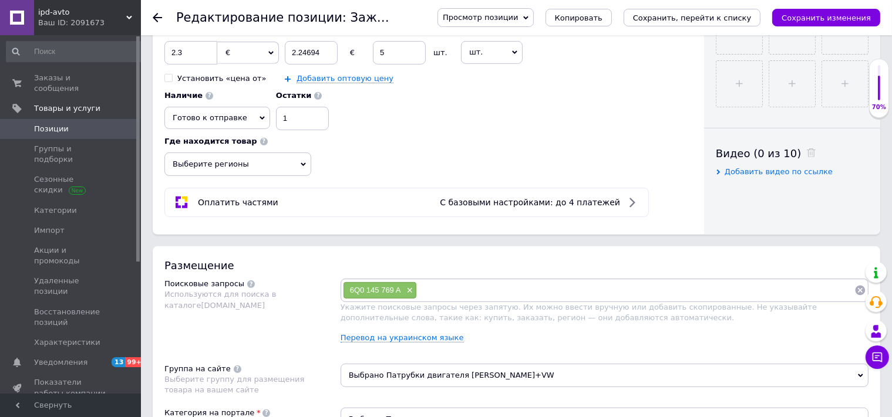
click at [430, 282] on input at bounding box center [635, 291] width 437 height 18
paste input "49757"
type input "49757"
click at [313, 314] on div "Поисковые запросы Используются для поиска в каталоге [DOMAIN_NAME]" at bounding box center [252, 315] width 176 height 73
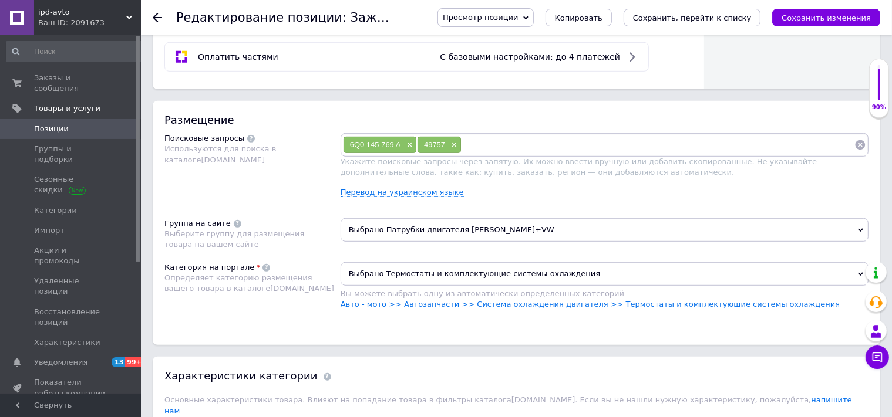
scroll to position [620, 0]
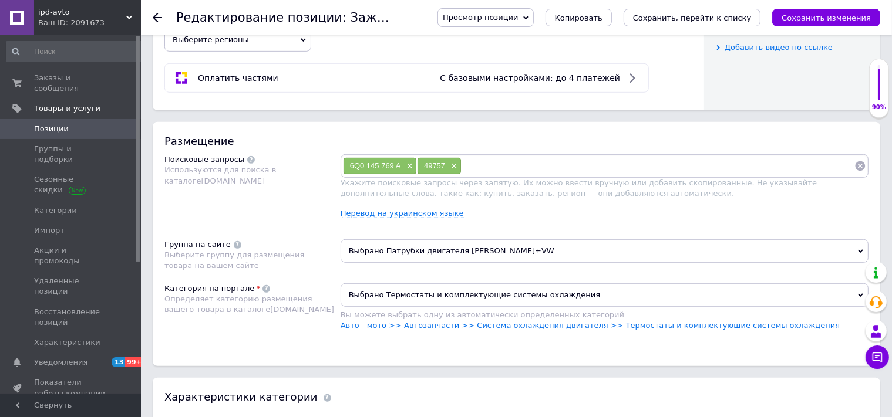
click at [468, 157] on input at bounding box center [658, 166] width 393 height 18
paste input "Зажим для патрубка интеркулера"
type input "Зажим патрубка интеркулер"
paste input "Зажим для патрубка интеркулера"
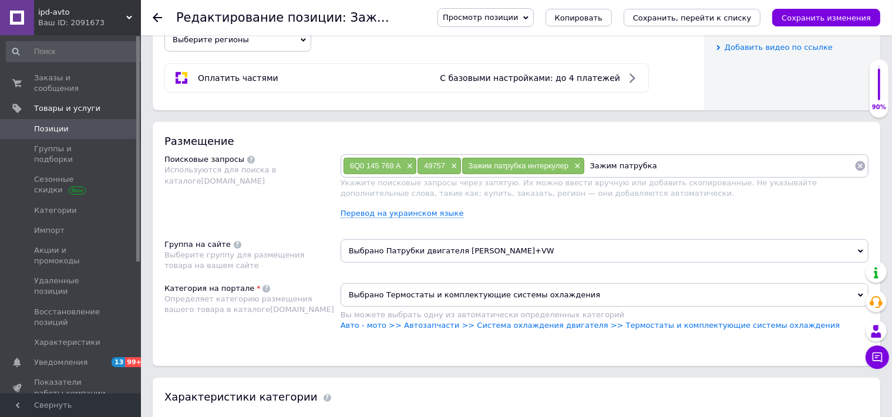
type input "Зажим патрубка"
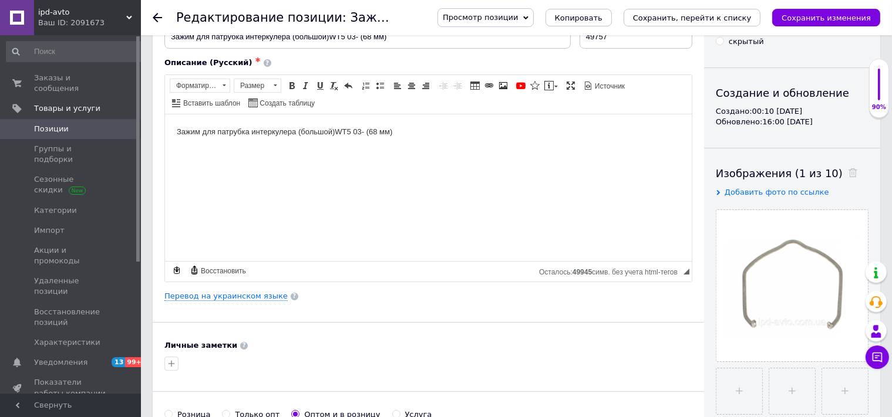
scroll to position [0, 0]
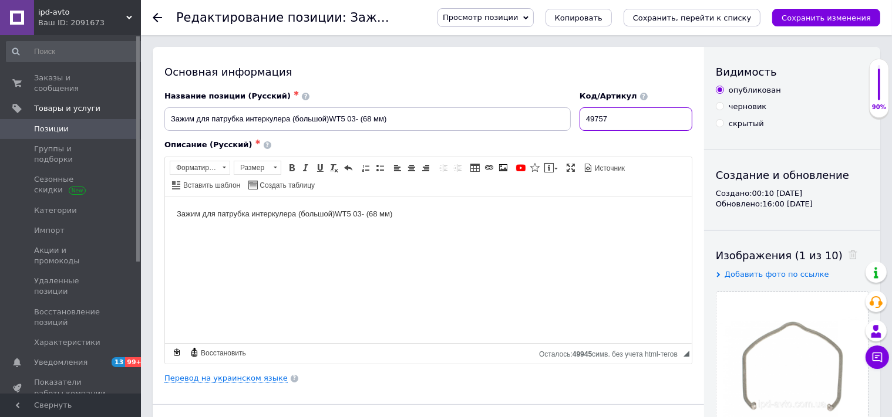
drag, startPoint x: 621, startPoint y: 114, endPoint x: 598, endPoint y: 126, distance: 25.7
click at [591, 126] on input "49757" at bounding box center [636, 118] width 113 height 23
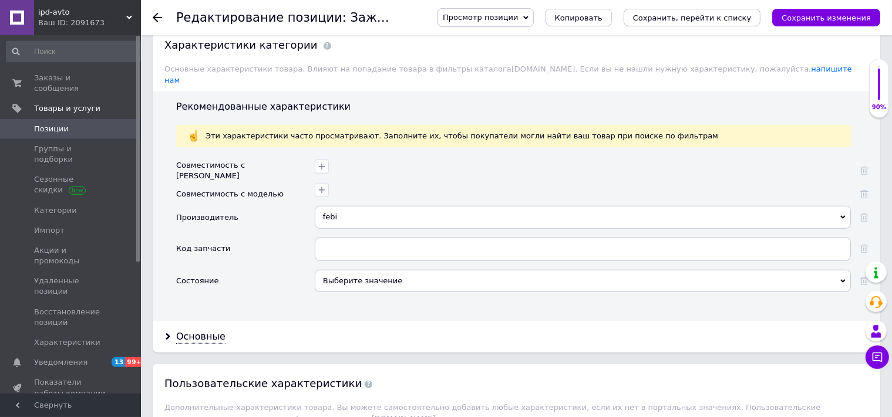
scroll to position [992, 0]
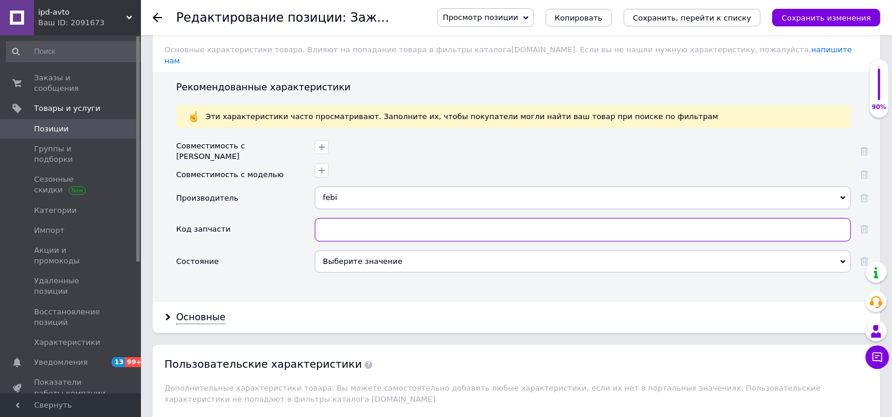
click at [328, 218] on input "text" at bounding box center [583, 229] width 536 height 23
paste input "49757"
type input "49757"
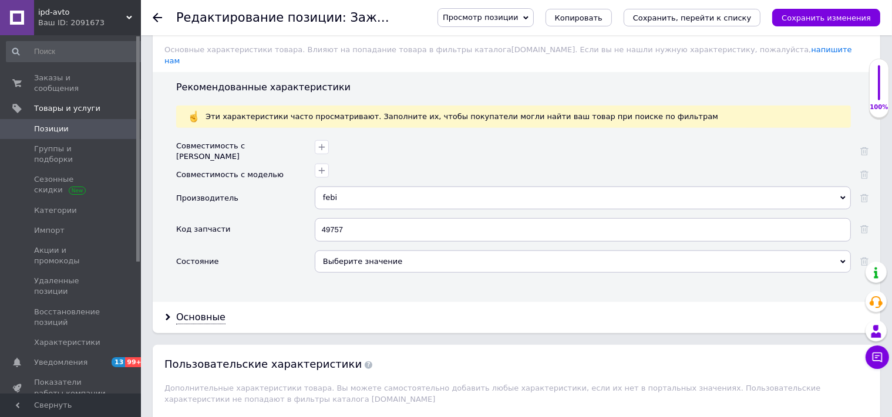
click at [842, 251] on div "Выберите значение" at bounding box center [583, 262] width 536 height 22
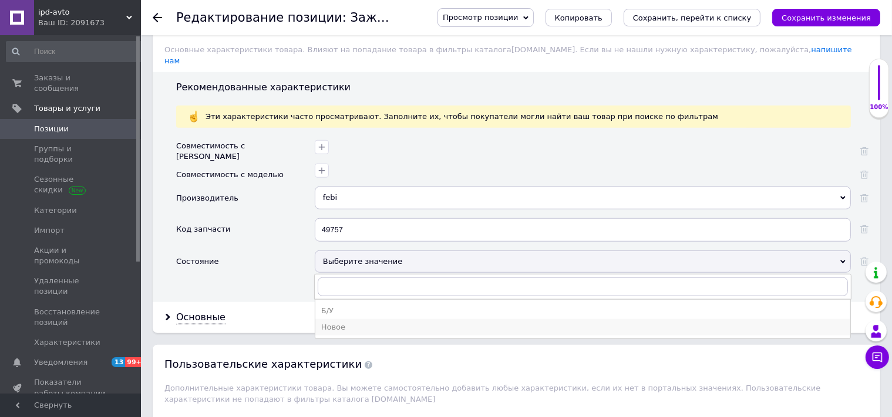
click at [337, 322] on div "Новое" at bounding box center [582, 327] width 523 height 11
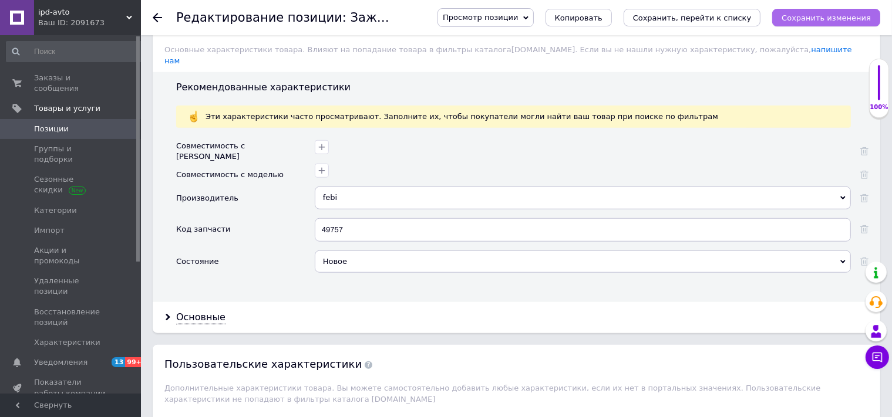
click at [833, 20] on icon "Сохранить изменения" at bounding box center [826, 18] width 89 height 9
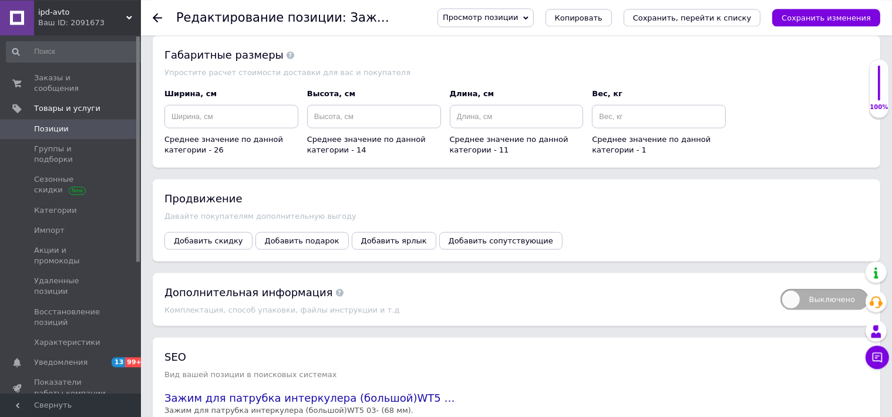
scroll to position [1481, 0]
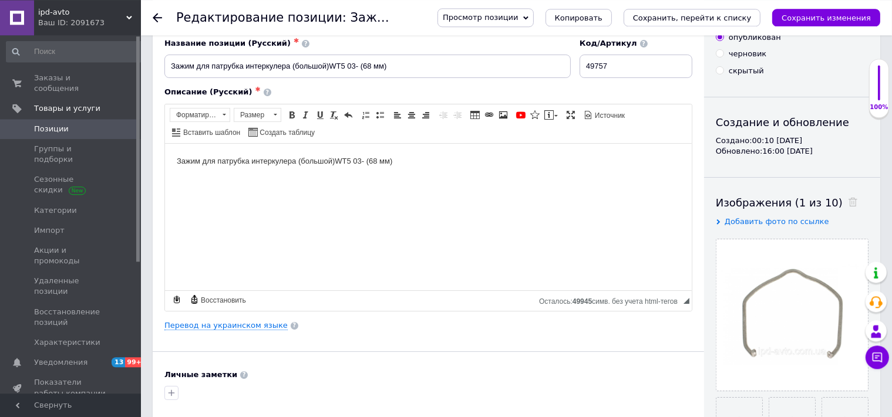
scroll to position [39, 0]
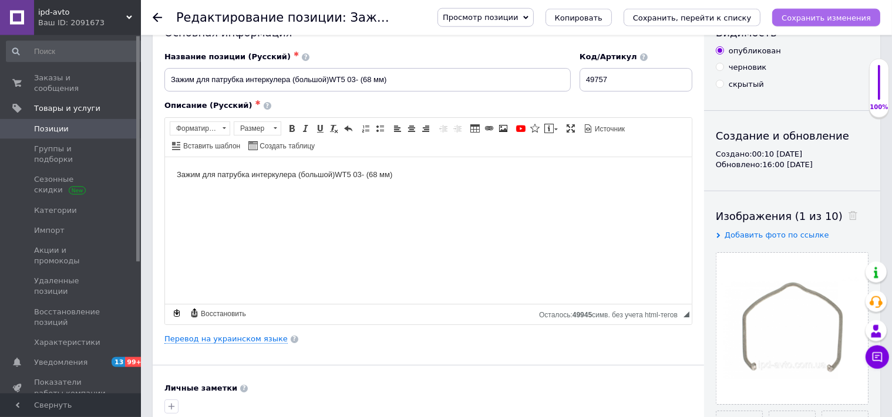
click at [843, 21] on icon "Сохранить изменения" at bounding box center [826, 18] width 89 height 9
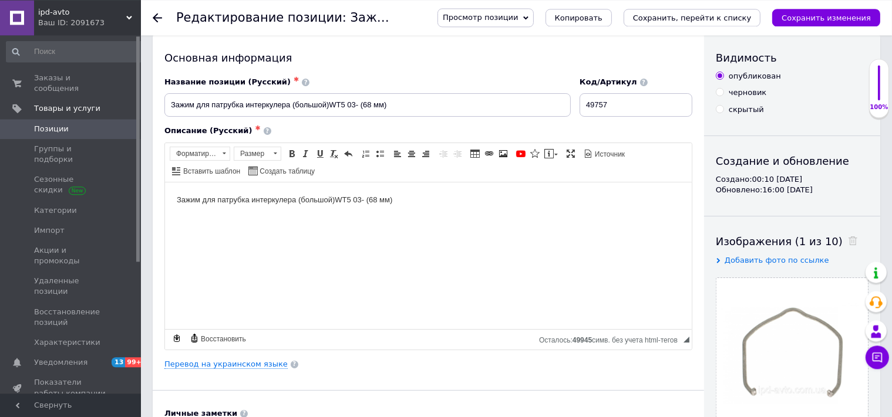
scroll to position [0, 0]
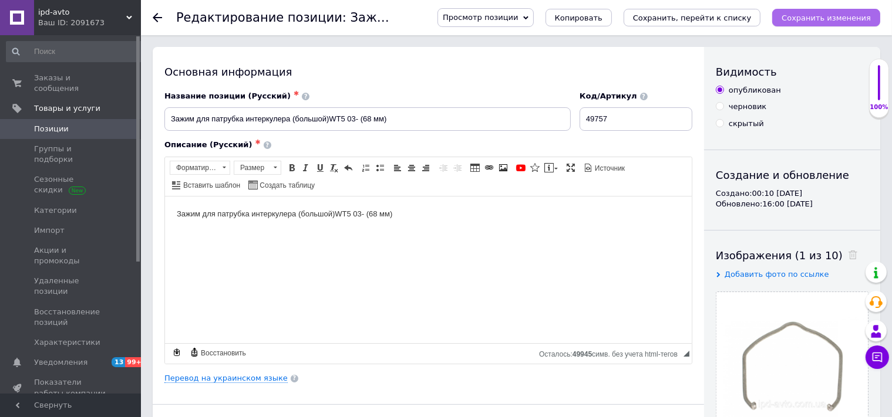
click at [812, 15] on icon "Сохранить изменения" at bounding box center [826, 18] width 89 height 9
click at [846, 22] on icon "Сохранить изменения" at bounding box center [826, 18] width 89 height 9
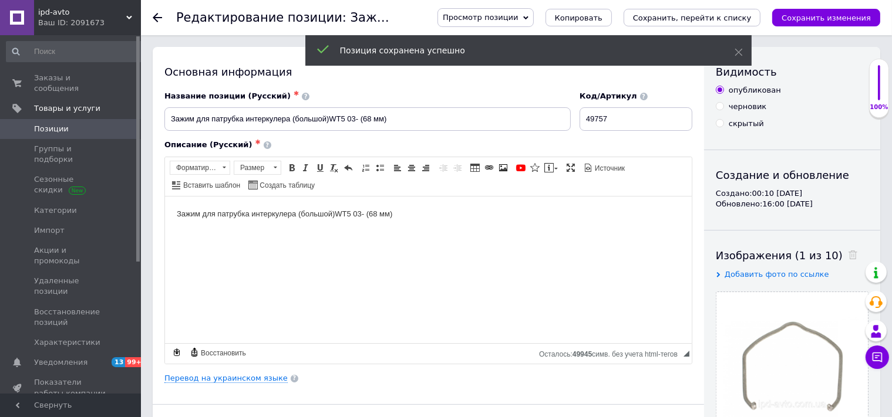
click at [159, 14] on icon at bounding box center [157, 17] width 9 height 9
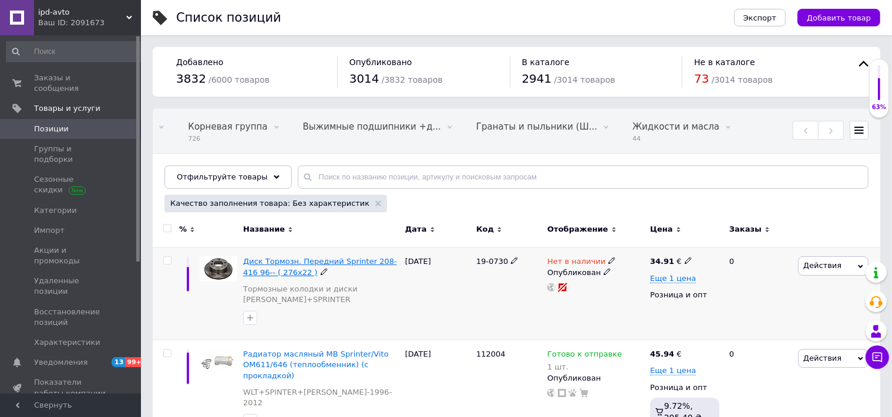
click at [314, 262] on span "Диск Тормозн. Передний Sprinter 208-416 96-- ( 276x22 )" at bounding box center [320, 266] width 154 height 19
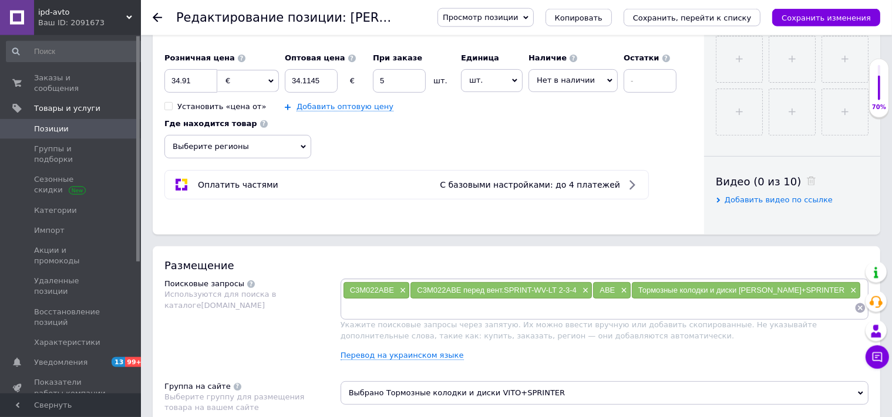
scroll to position [496, 0]
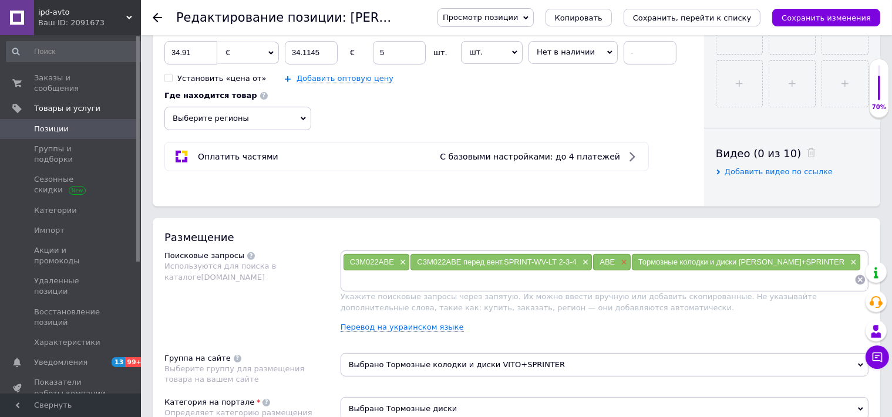
click at [626, 262] on span "×" at bounding box center [622, 263] width 9 height 10
click at [774, 258] on div "Тормозные колодки и диски [PERSON_NAME]+SPRINTER ×" at bounding box center [707, 262] width 228 height 16
click at [809, 261] on span "×" at bounding box center [813, 263] width 9 height 10
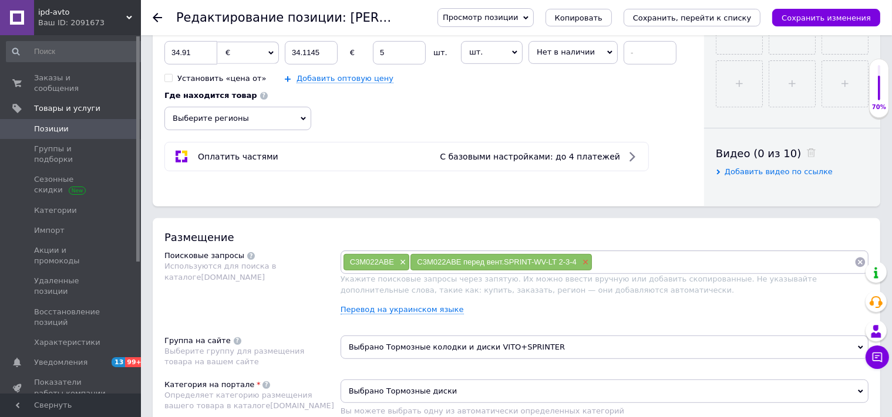
click at [586, 262] on span "×" at bounding box center [584, 263] width 9 height 10
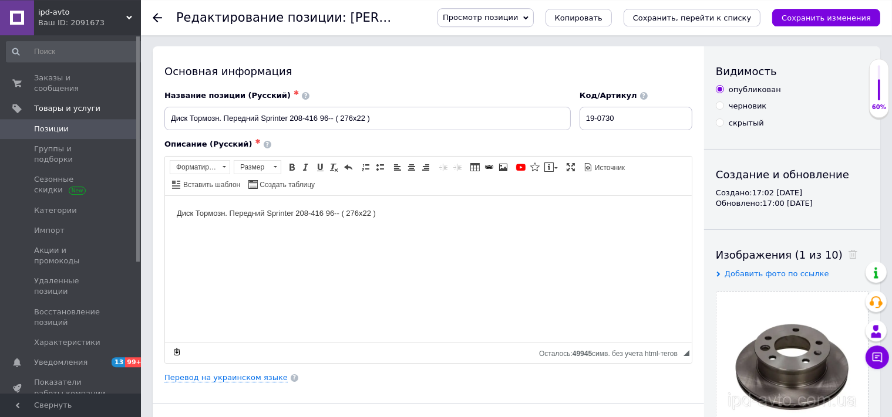
scroll to position [0, 0]
drag, startPoint x: 631, startPoint y: 120, endPoint x: 595, endPoint y: 120, distance: 35.8
click at [595, 120] on input "19-0730" at bounding box center [636, 118] width 113 height 23
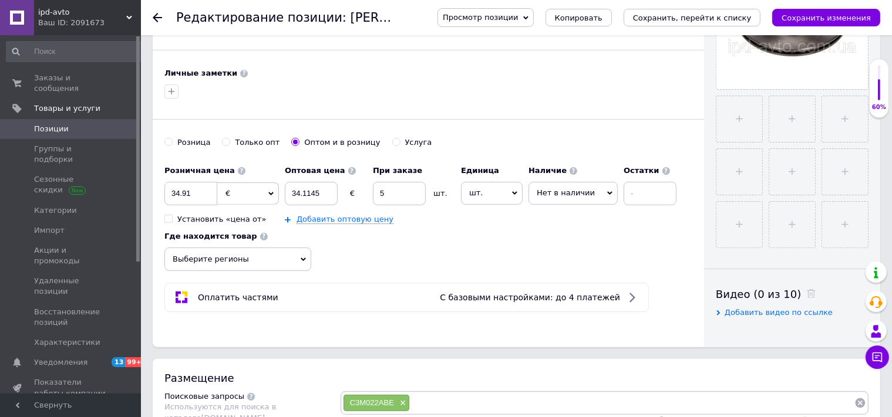
scroll to position [372, 0]
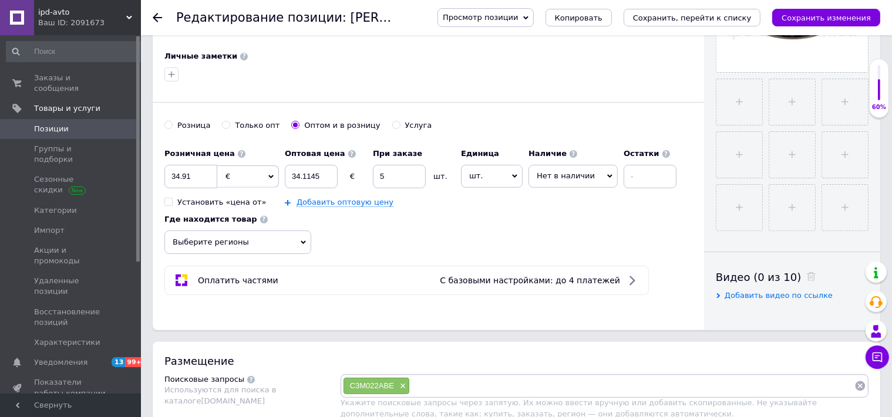
click at [415, 383] on input at bounding box center [632, 387] width 444 height 18
paste input "19-0730"
type input "19-0730"
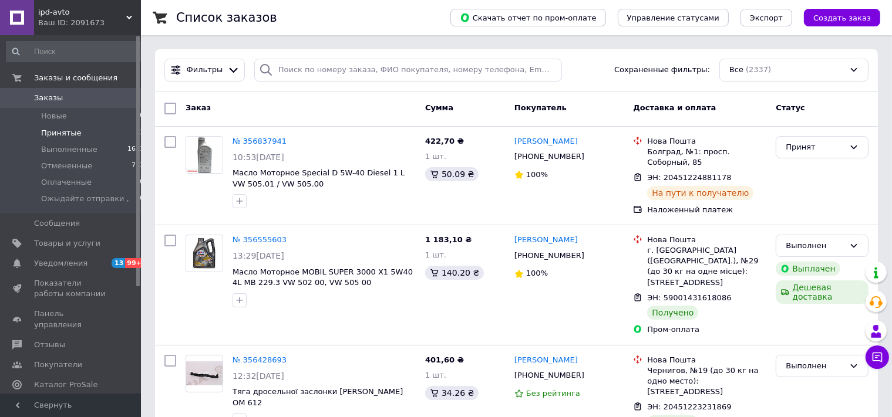
click at [55, 136] on span "Принятые" at bounding box center [61, 133] width 41 height 11
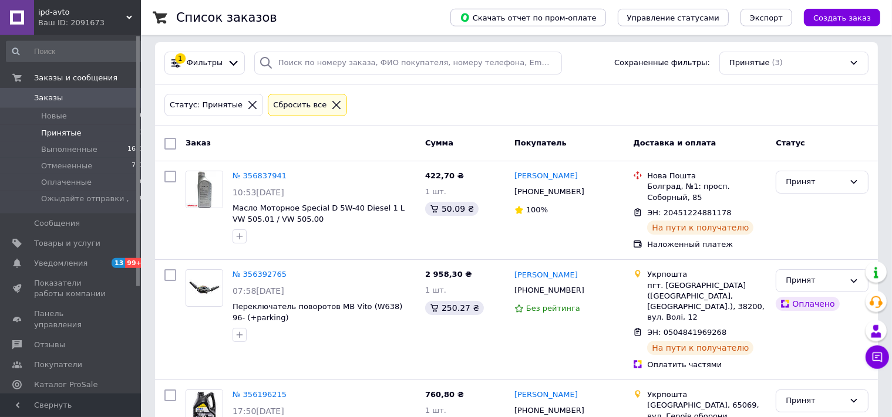
scroll to position [54, 0]
